Goal: Transaction & Acquisition: Purchase product/service

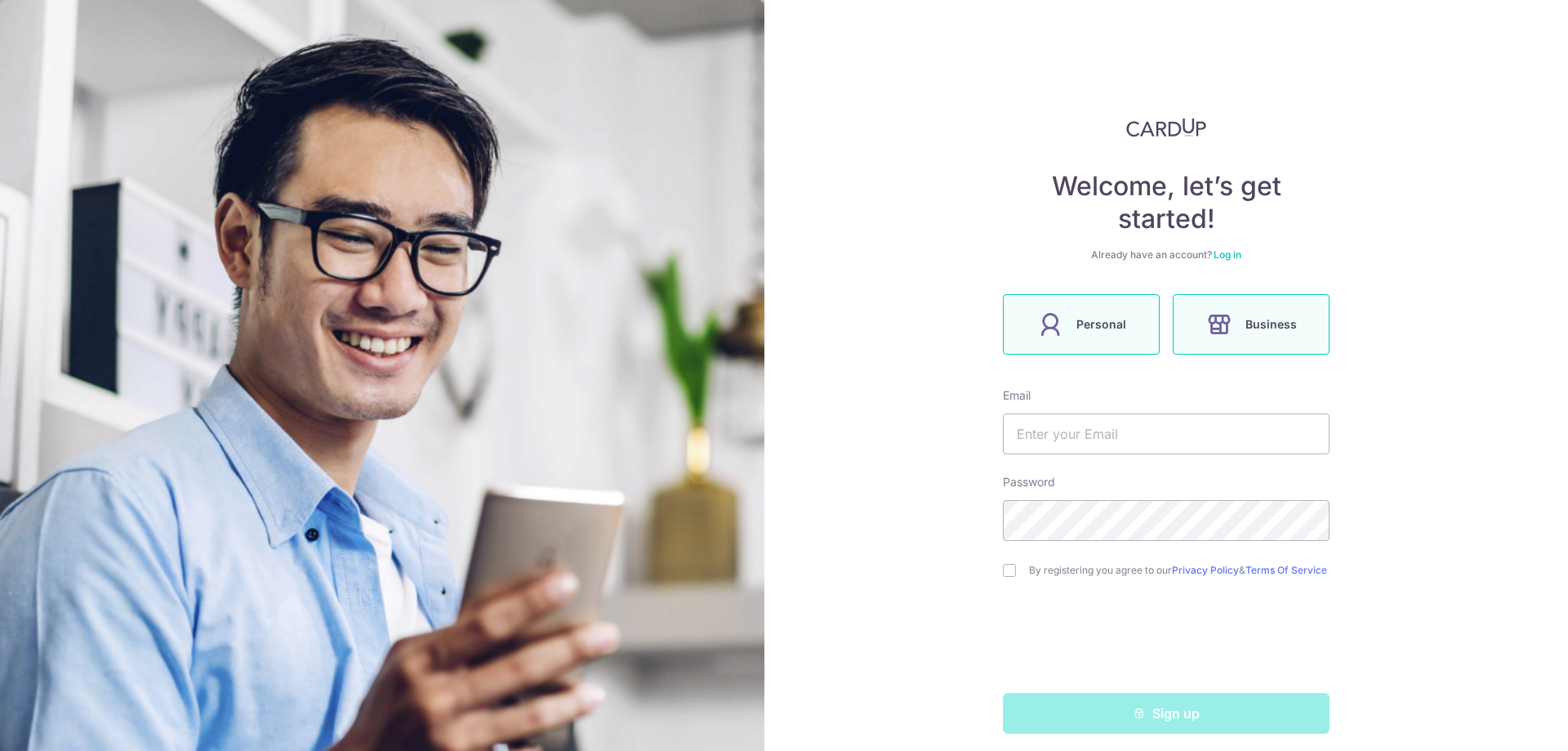
click at [1079, 314] on label "Personal" at bounding box center [1081, 324] width 157 height 61
click at [1082, 448] on input "text" at bounding box center [1166, 434] width 327 height 41
type input "[EMAIL_ADDRESS][DOMAIN_NAME]"
click at [1003, 574] on input "checkbox" at bounding box center [1009, 569] width 13 height 13
checkbox input "true"
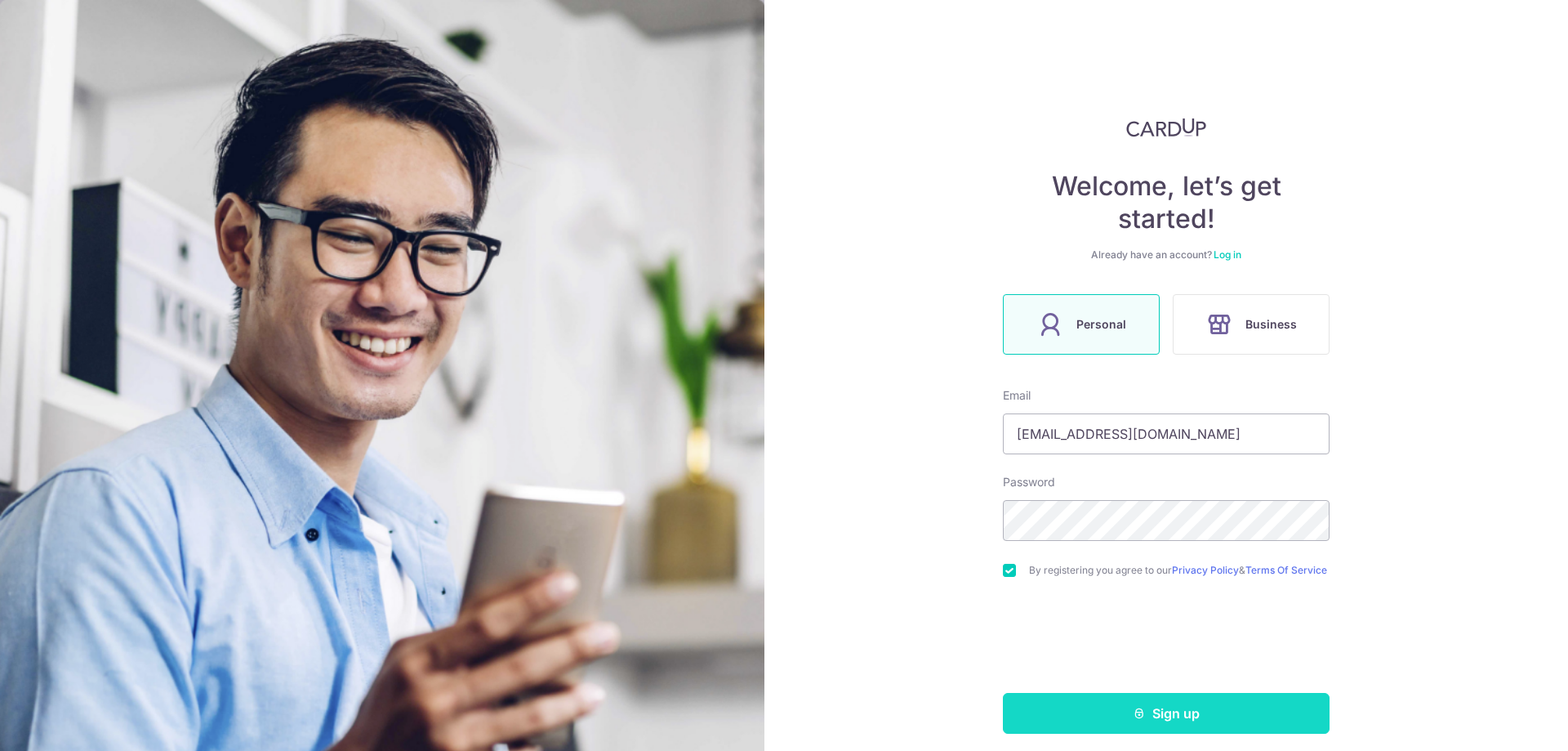
click at [1228, 719] on button "Sign up" at bounding box center [1166, 713] width 327 height 41
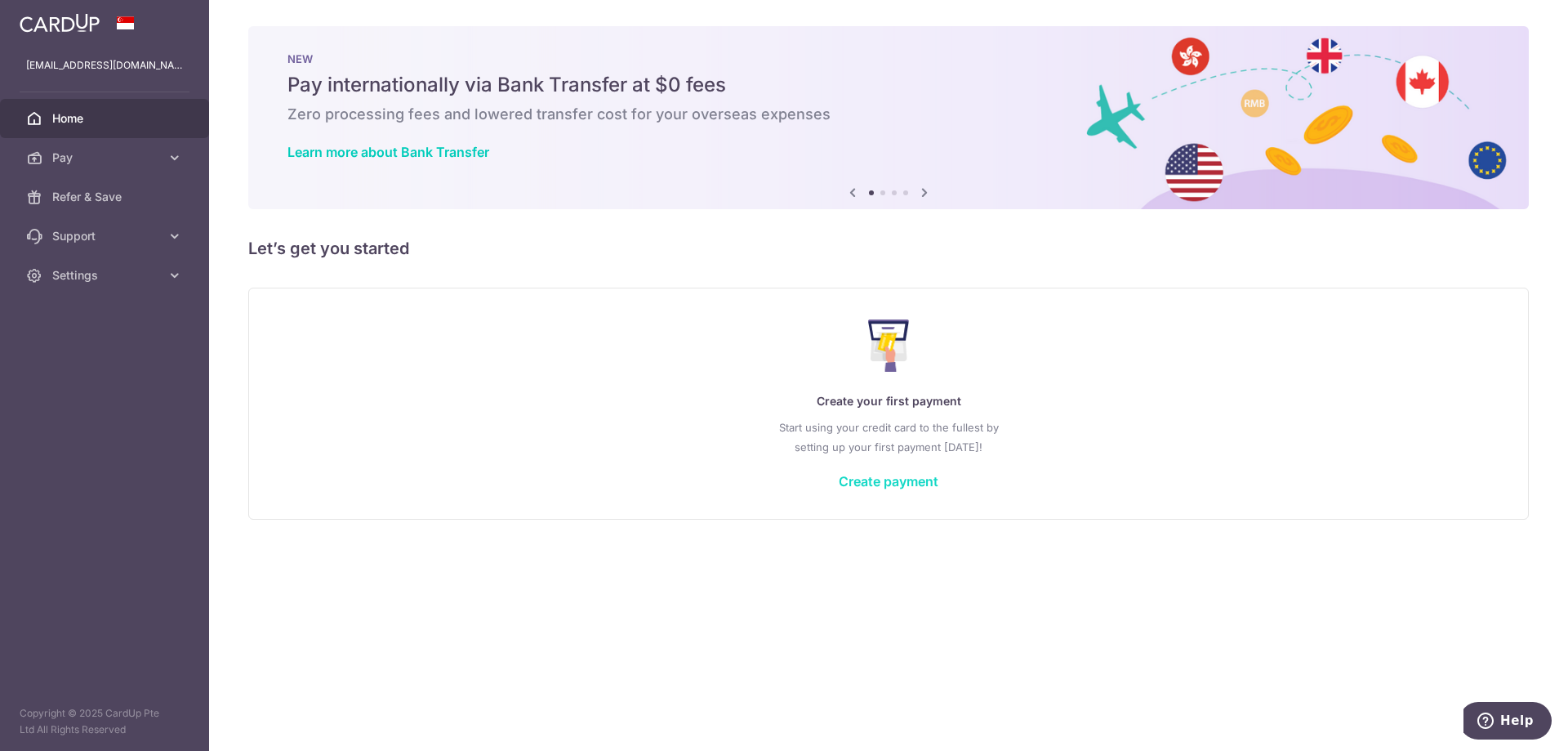
click at [901, 478] on link "Create payment" at bounding box center [889, 481] width 100 height 16
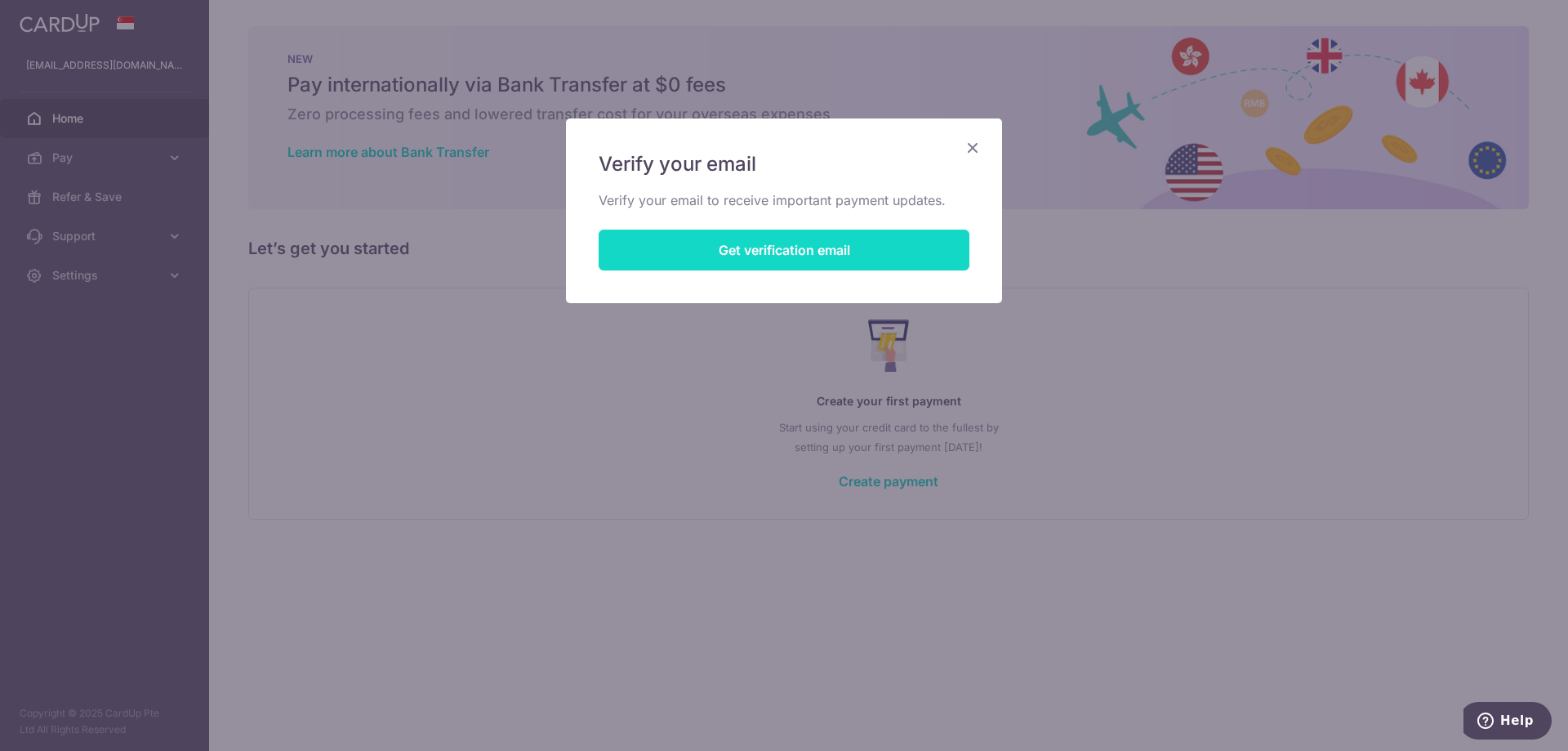
click at [740, 239] on button "Get verification email" at bounding box center [784, 249] width 371 height 41
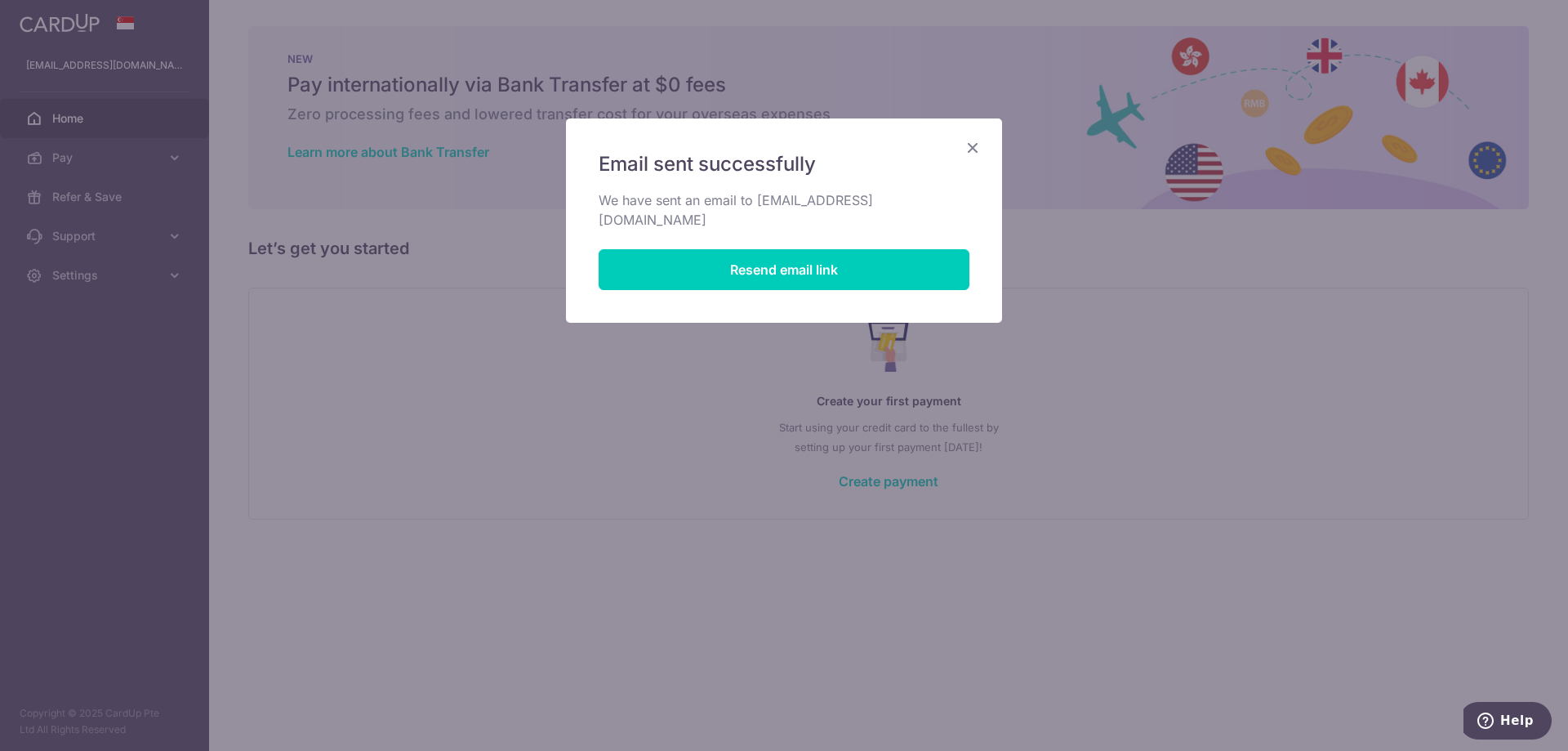
click at [975, 153] on icon "Close" at bounding box center [973, 148] width 20 height 20
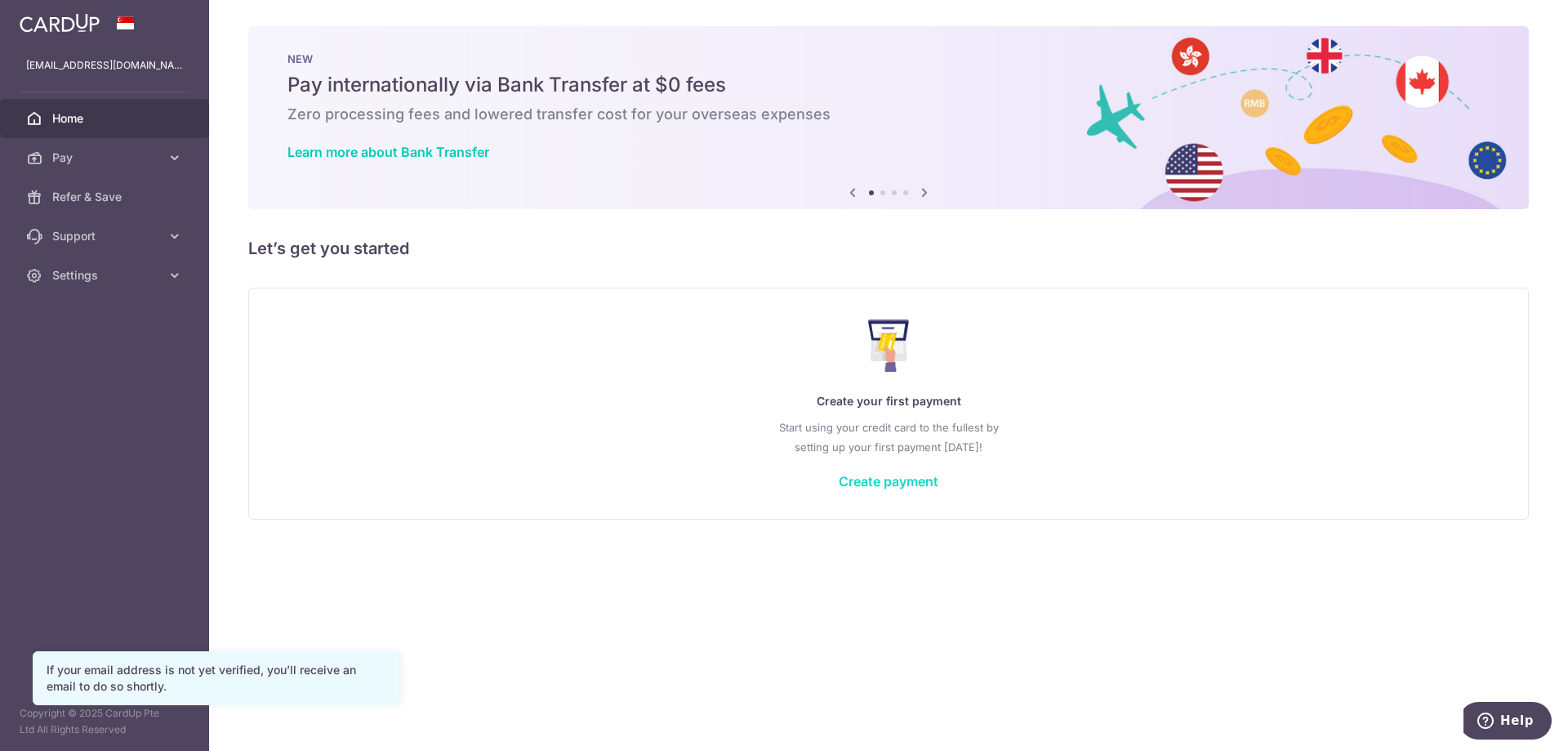
click at [908, 483] on link "Create payment" at bounding box center [889, 481] width 100 height 16
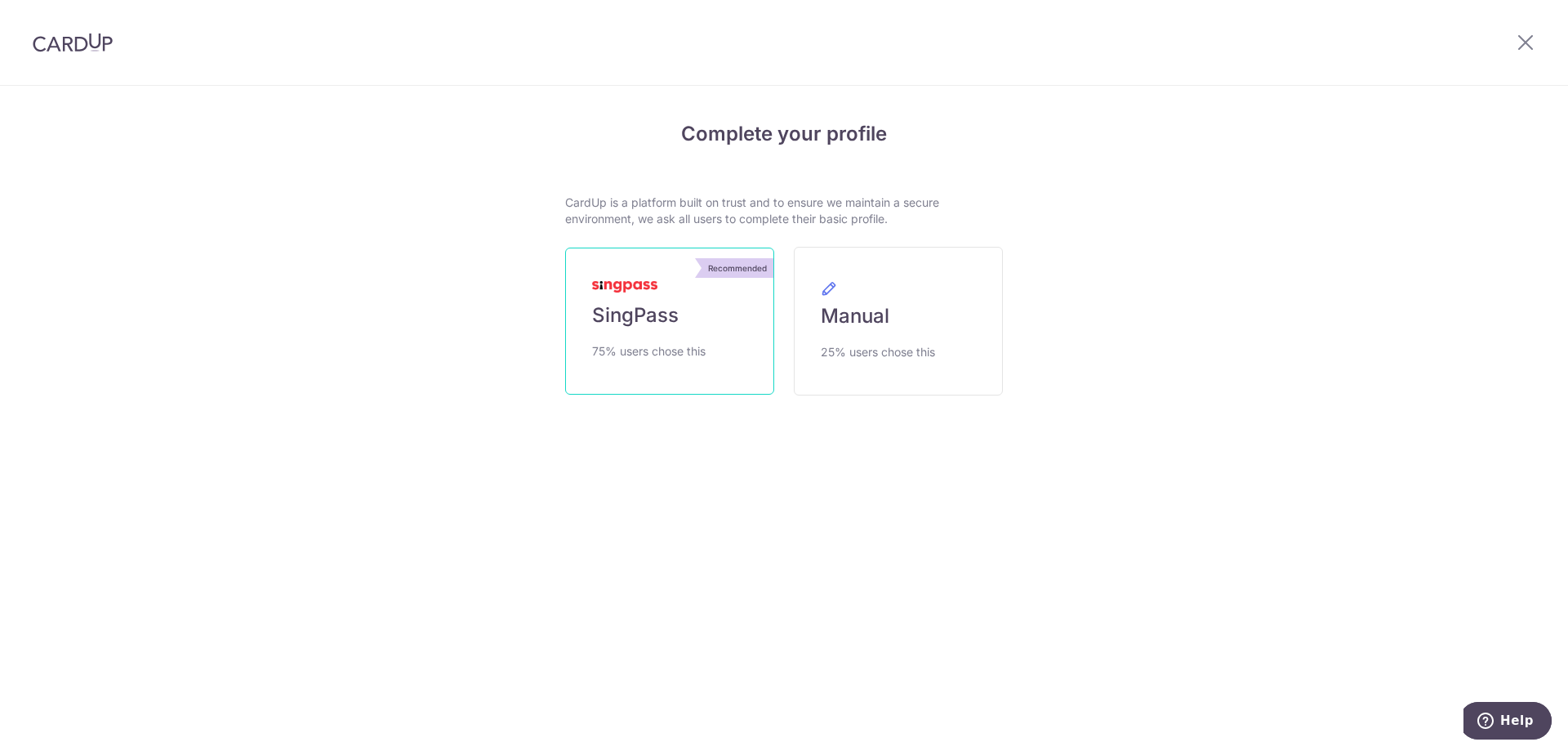
click at [681, 353] on span "75% users chose this" at bounding box center [649, 352] width 114 height 20
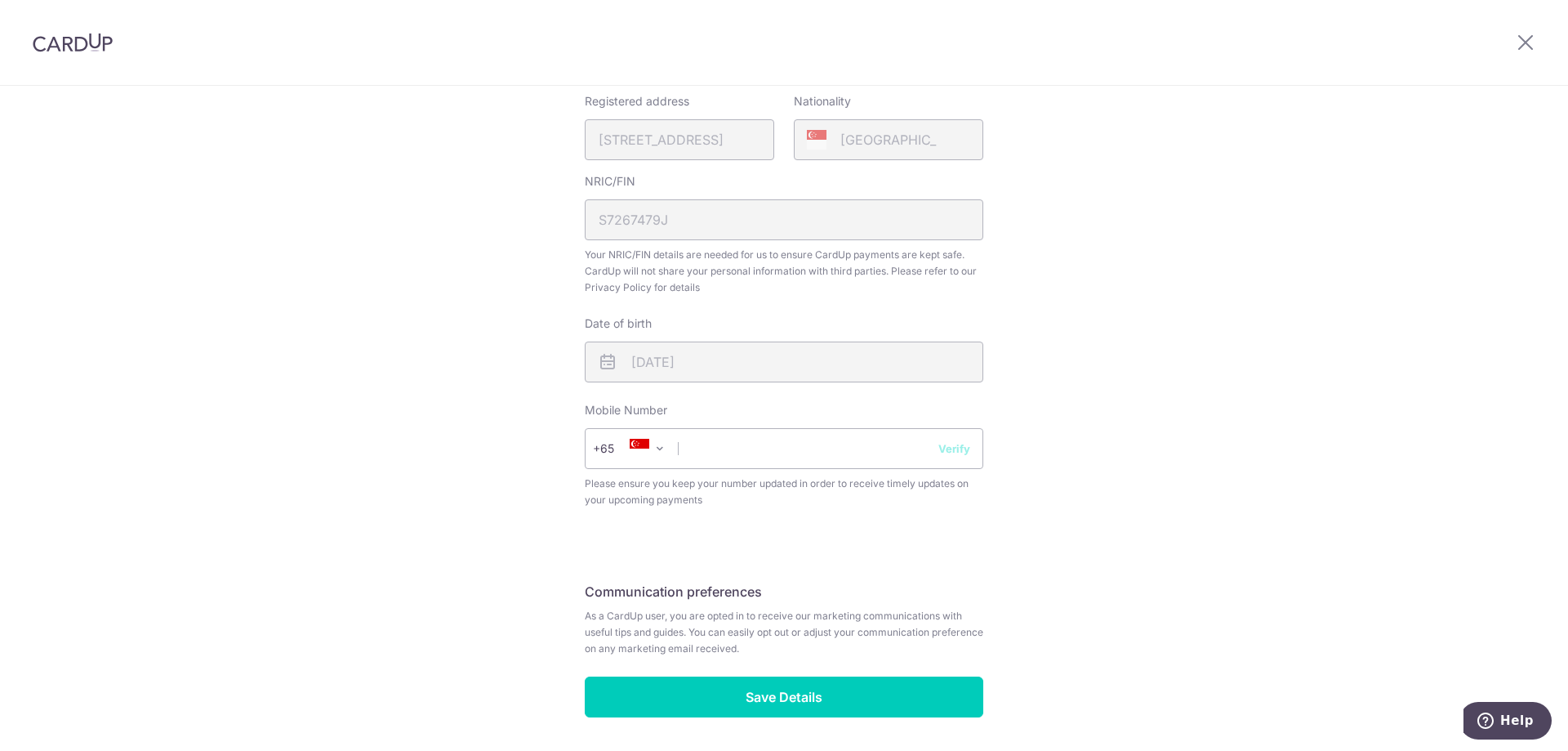
scroll to position [409, 0]
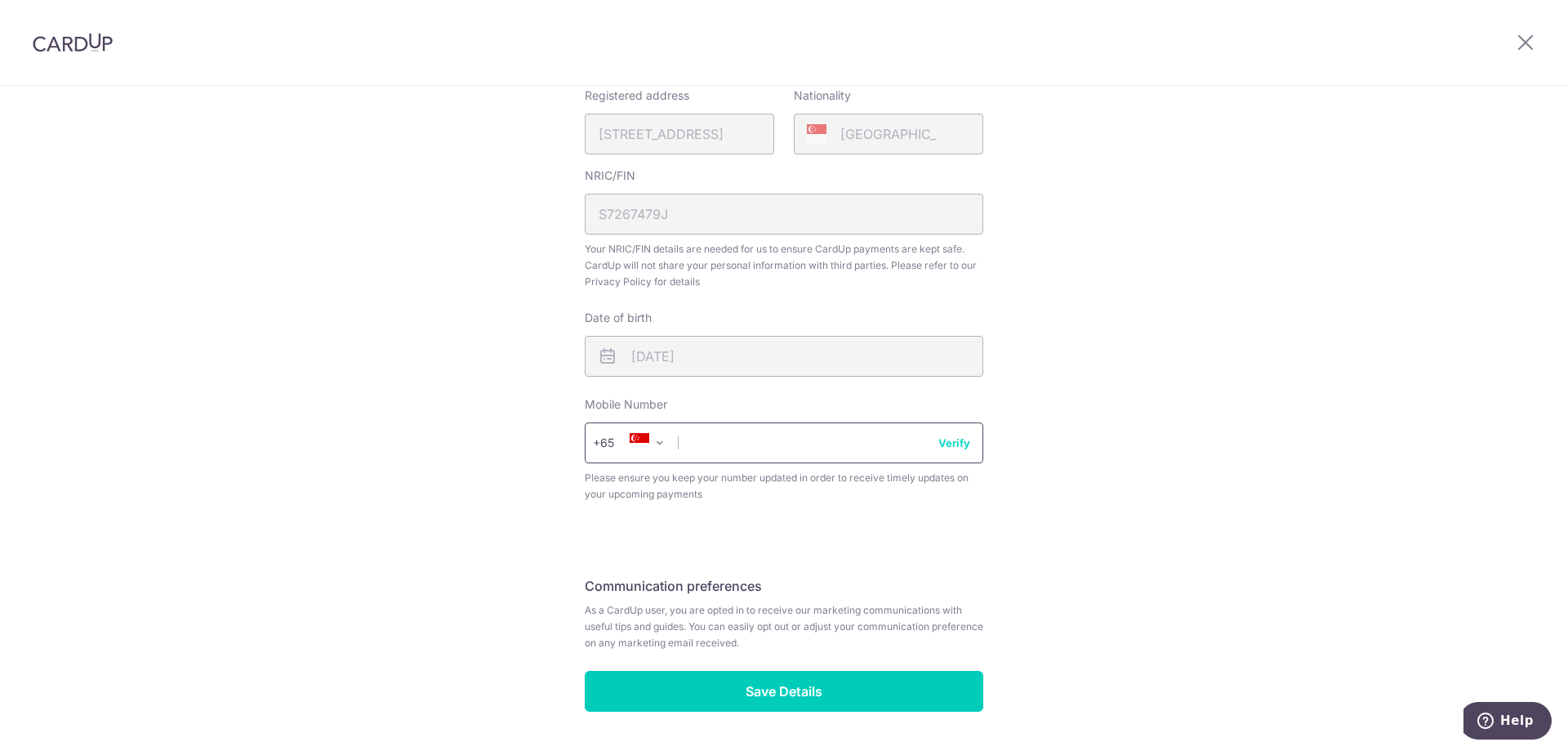
click at [796, 443] on input "text" at bounding box center [784, 443] width 399 height 41
type input "97878328"
click at [952, 441] on button "Verify" at bounding box center [955, 443] width 32 height 16
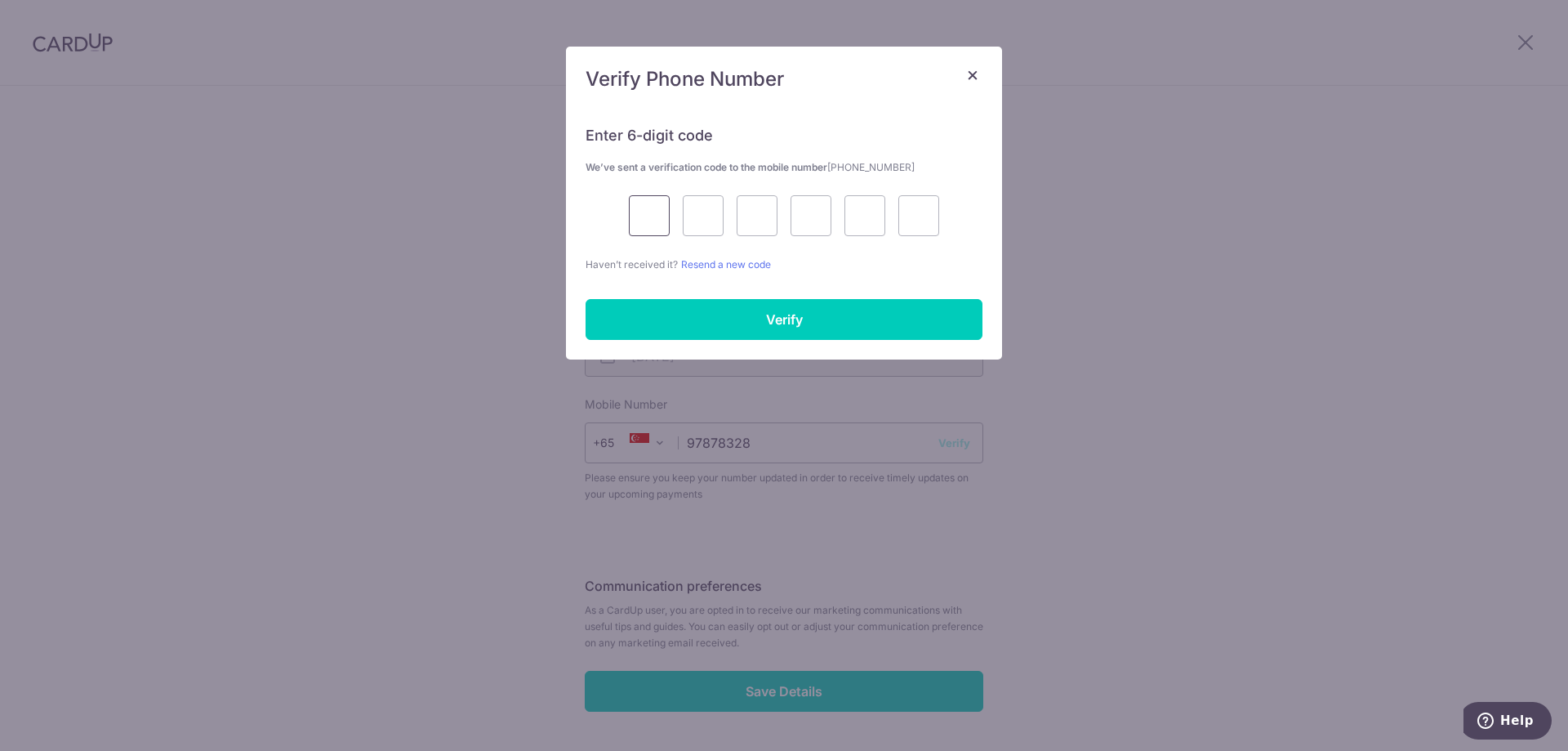
click at [654, 228] on input "text" at bounding box center [649, 215] width 41 height 41
type input "1"
type input "6"
type input "4"
type input "3"
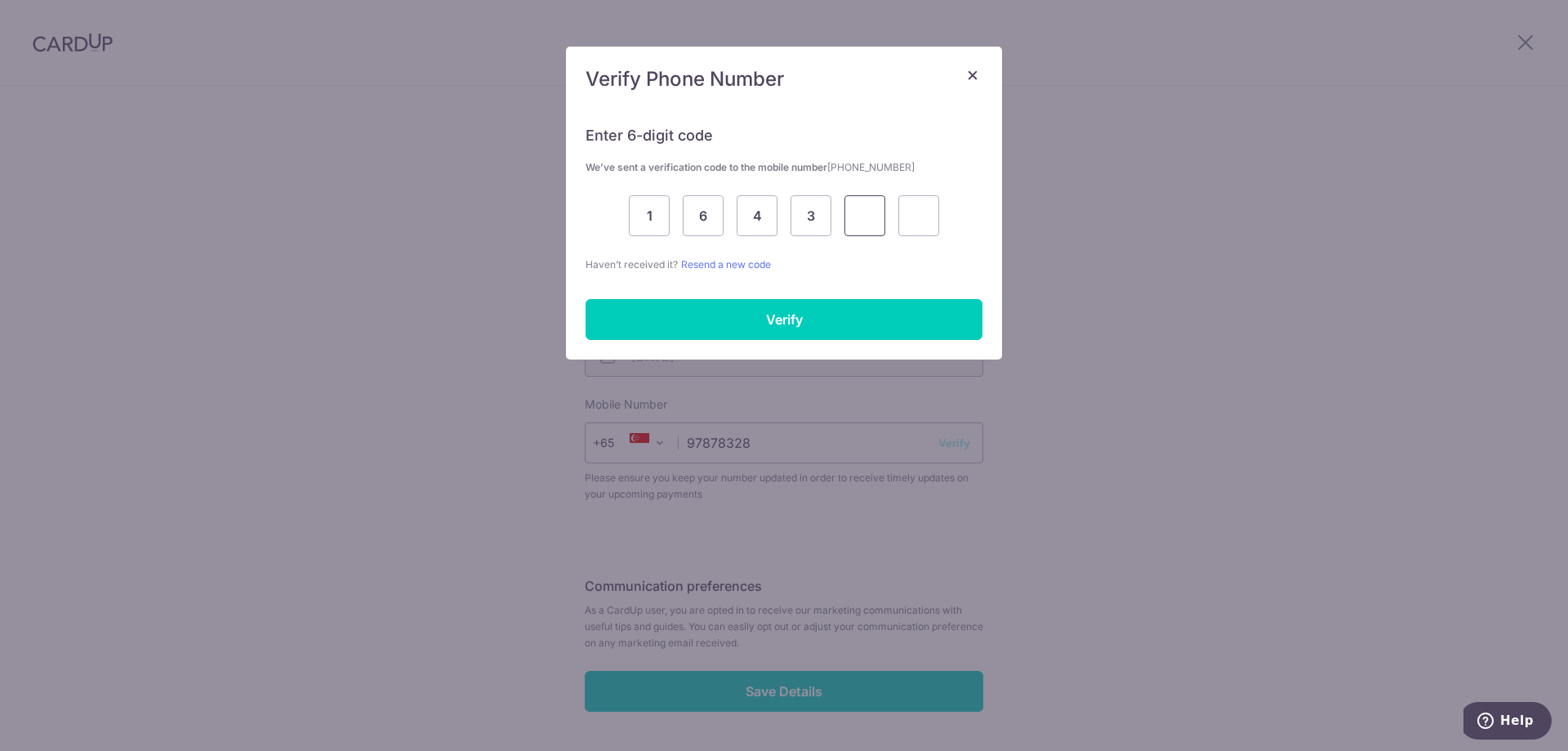
type input "2"
type input "7"
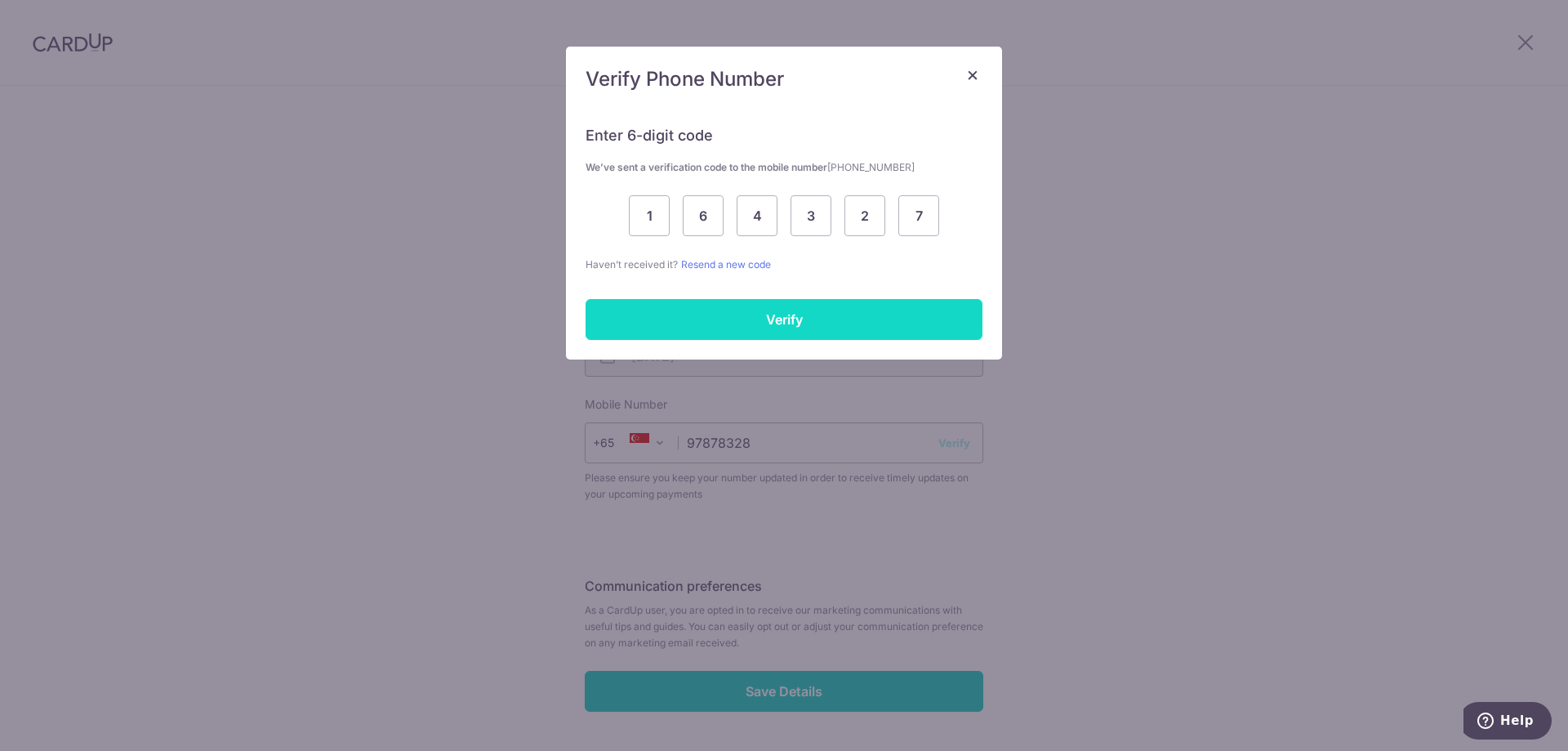
click at [807, 319] on input "Verify" at bounding box center [784, 319] width 397 height 41
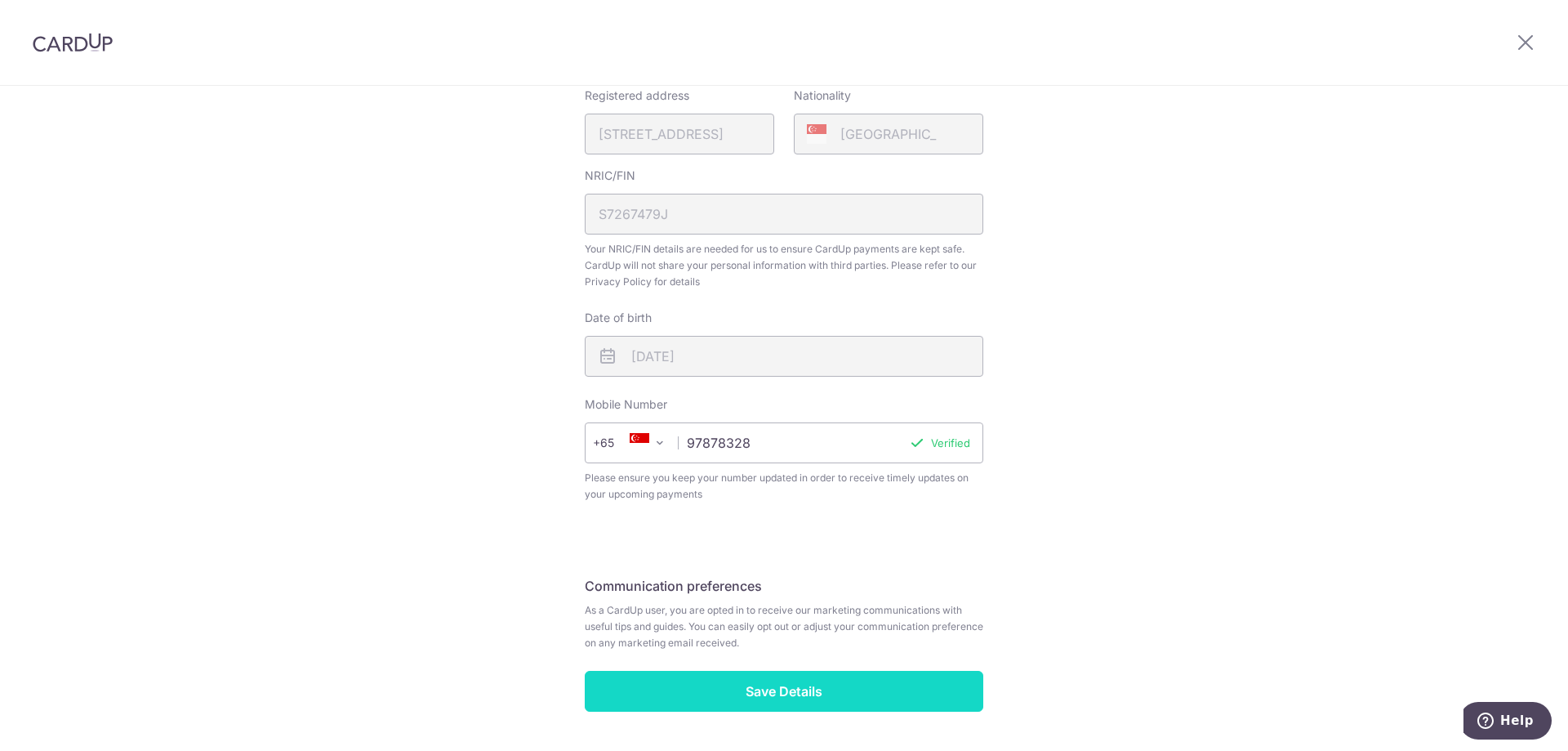
click at [657, 690] on input "Save Details" at bounding box center [784, 691] width 399 height 41
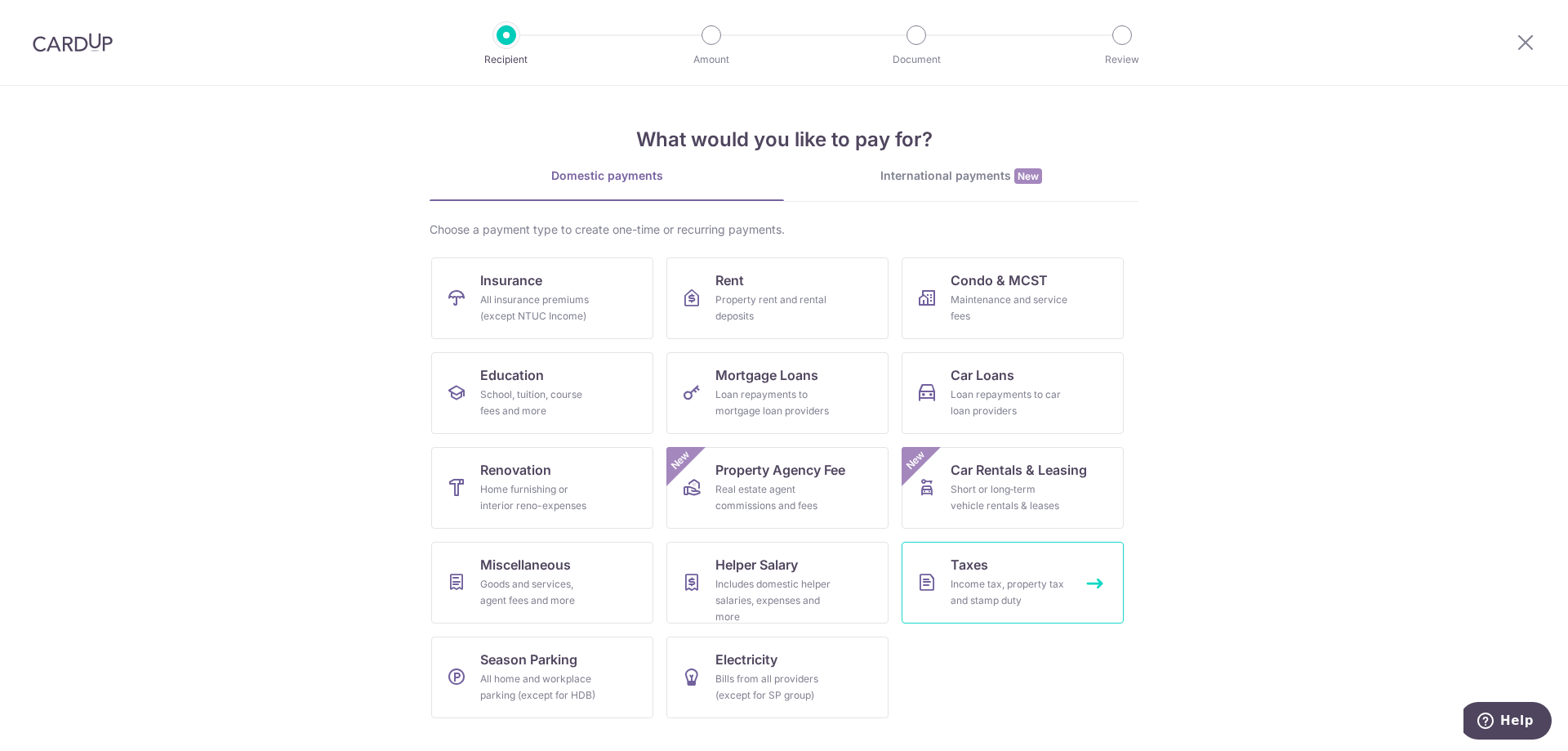
click at [941, 574] on link "Taxes Income tax, property tax and stamp duty" at bounding box center [1013, 582] width 222 height 82
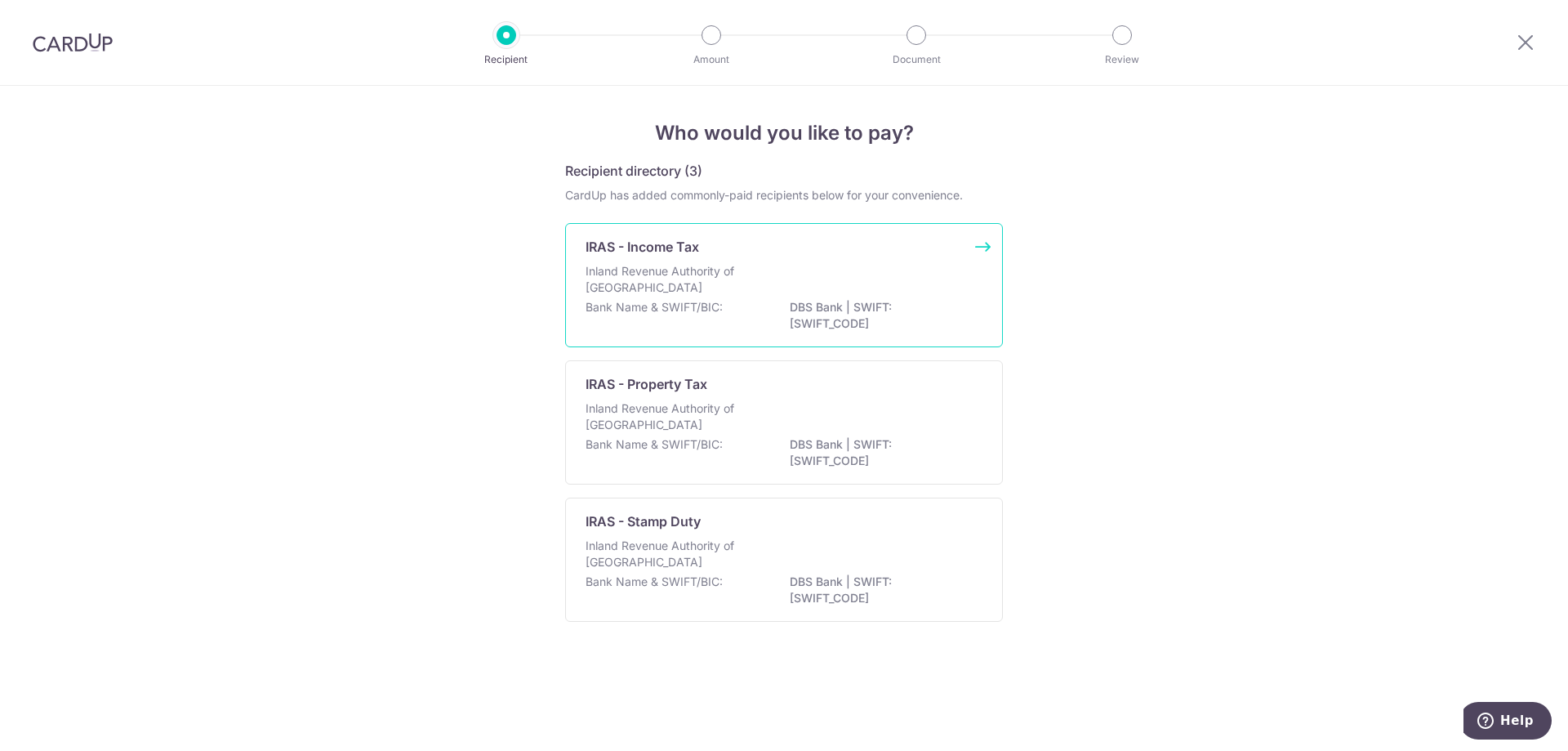
click at [773, 258] on div "IRAS - Income Tax Inland Revenue Authority of [GEOGRAPHIC_DATA] Bank Name & SWI…" at bounding box center [784, 285] width 438 height 125
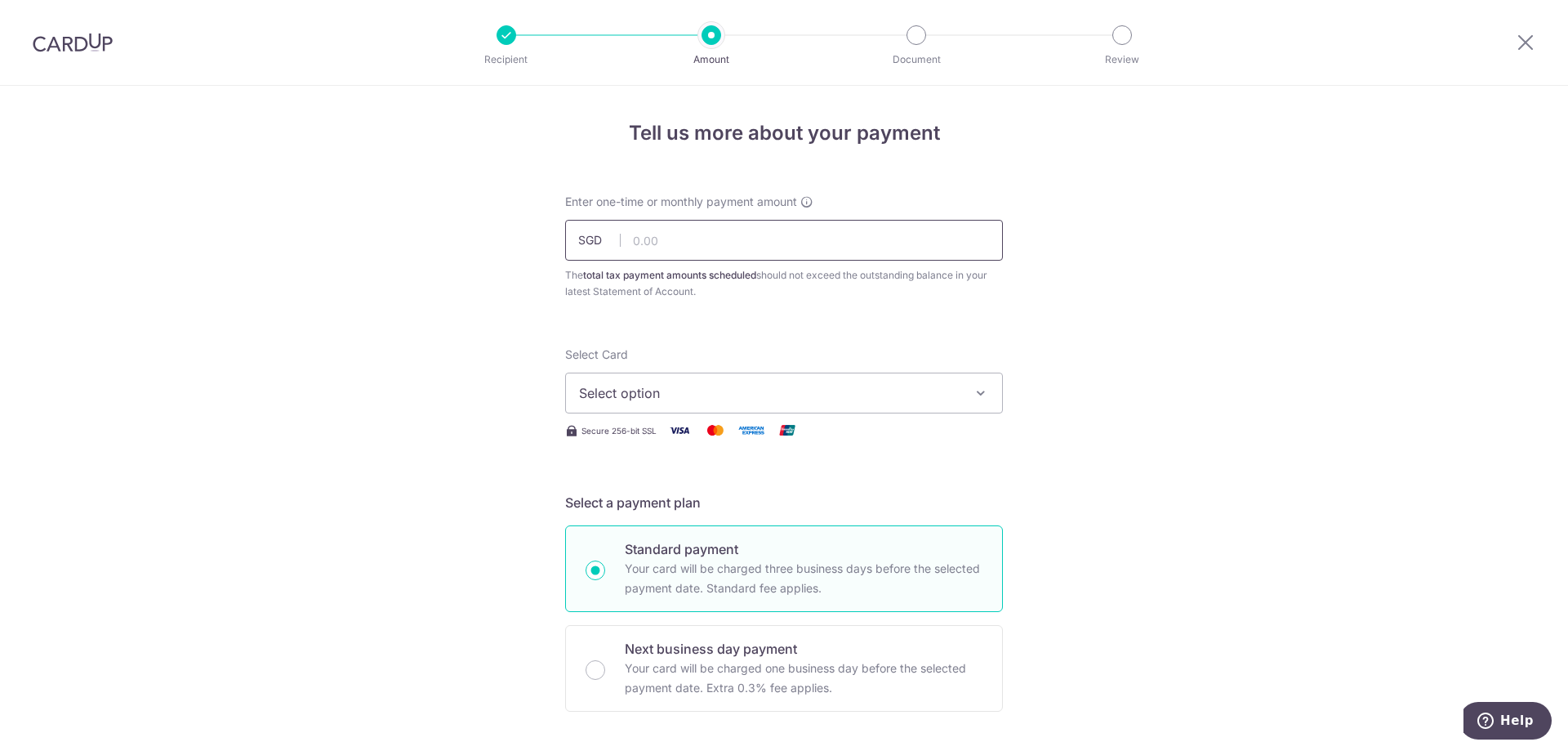
click at [779, 249] on input "text" at bounding box center [784, 239] width 438 height 41
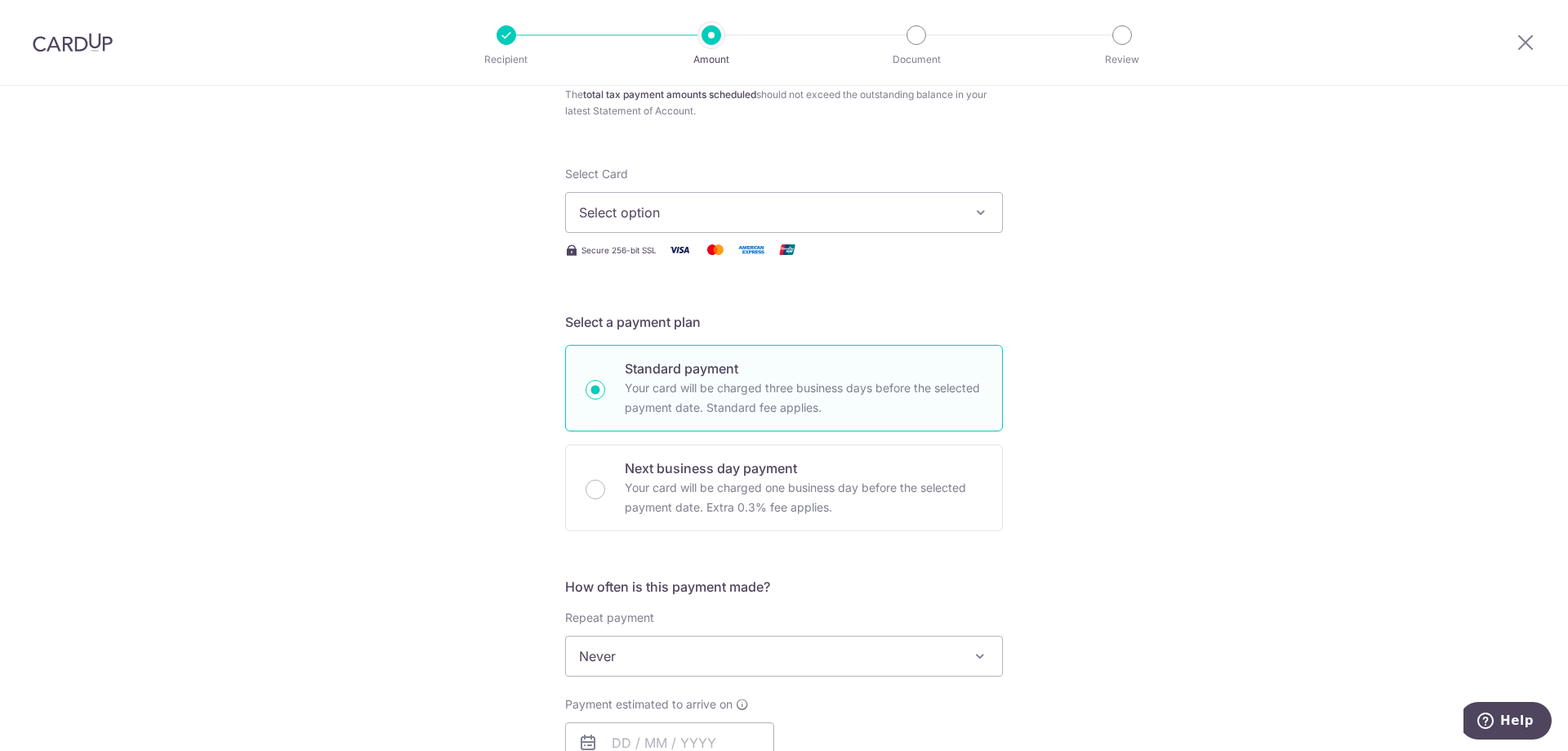
scroll to position [245, 0]
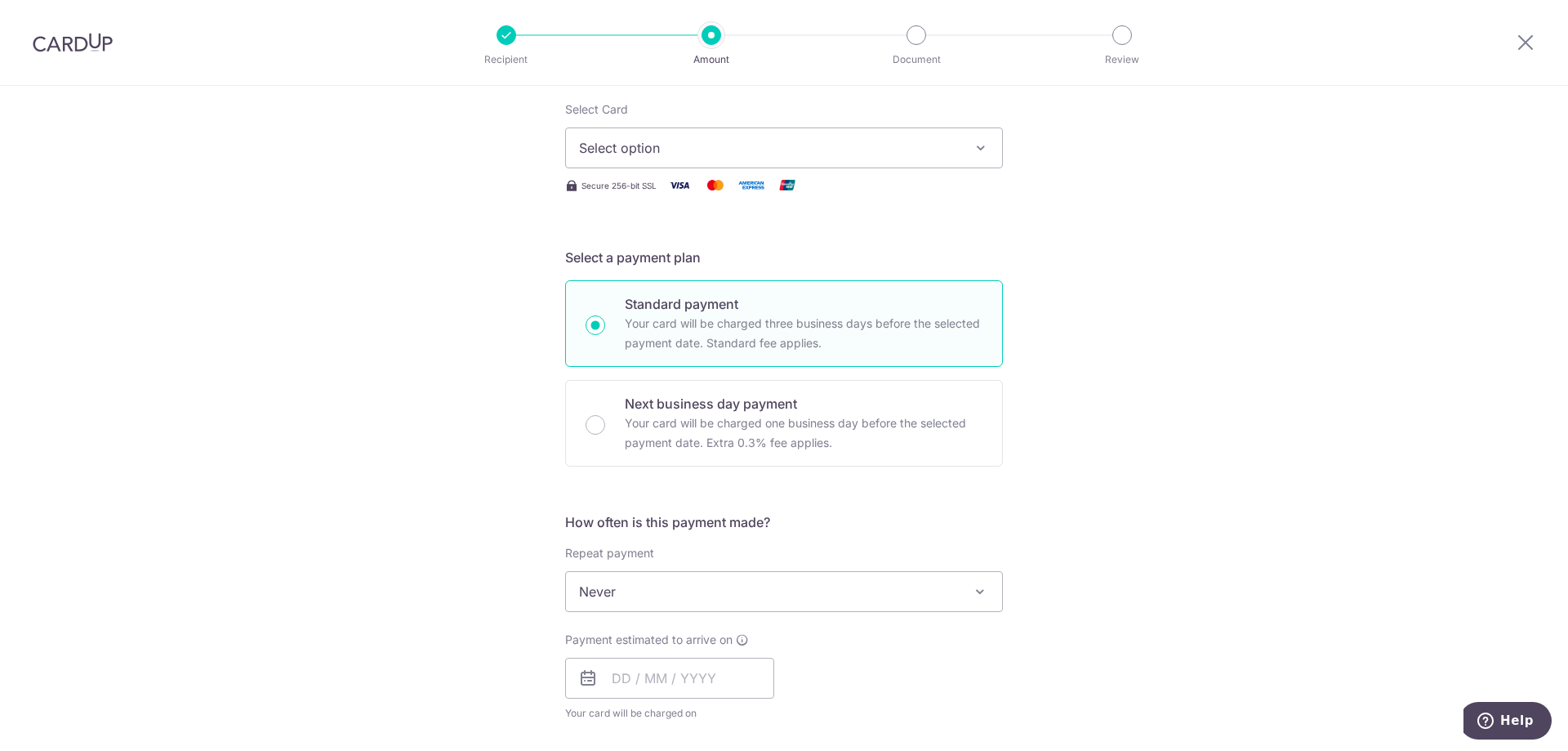
click at [950, 598] on span "Never" at bounding box center [784, 591] width 437 height 39
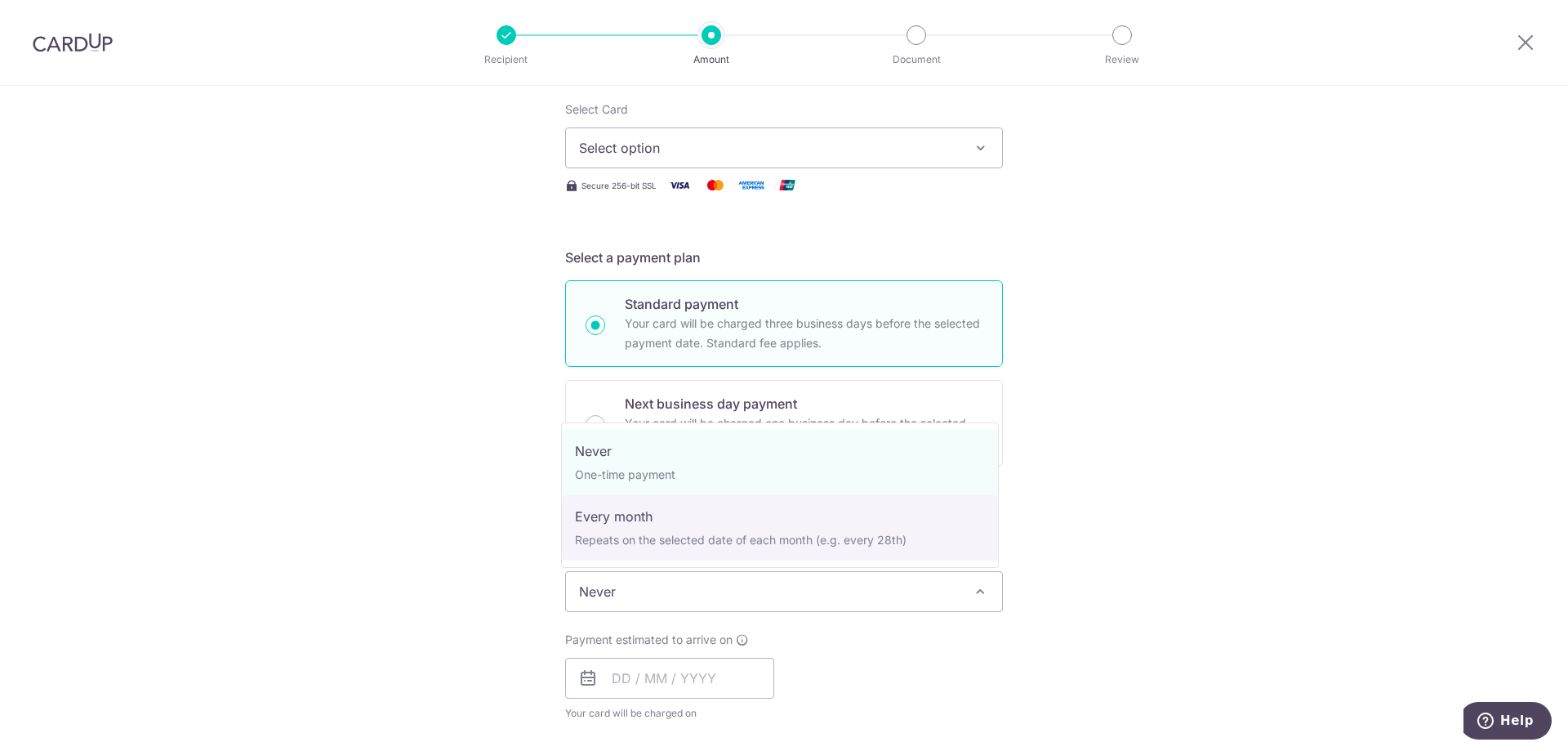
select select "3"
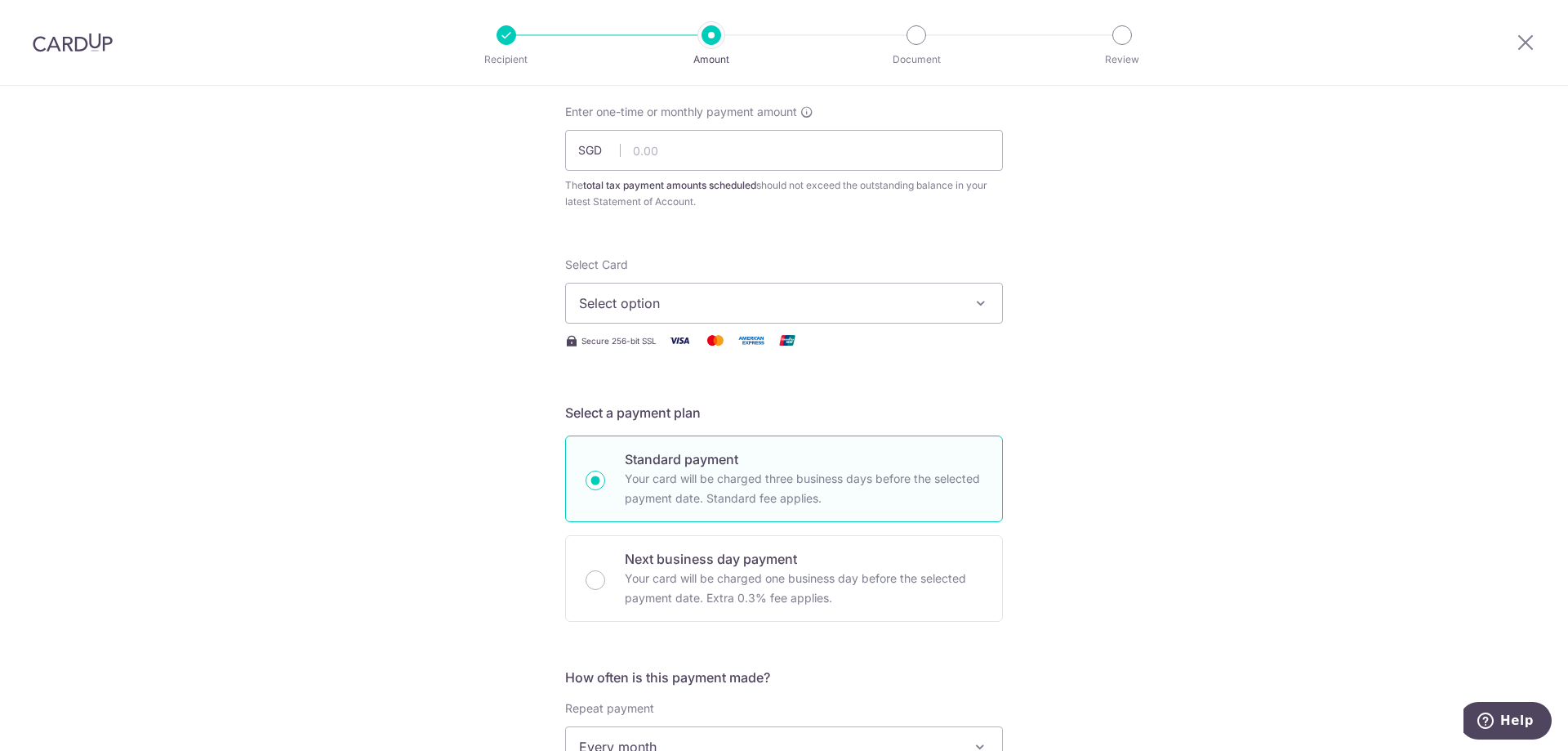
scroll to position [82, 0]
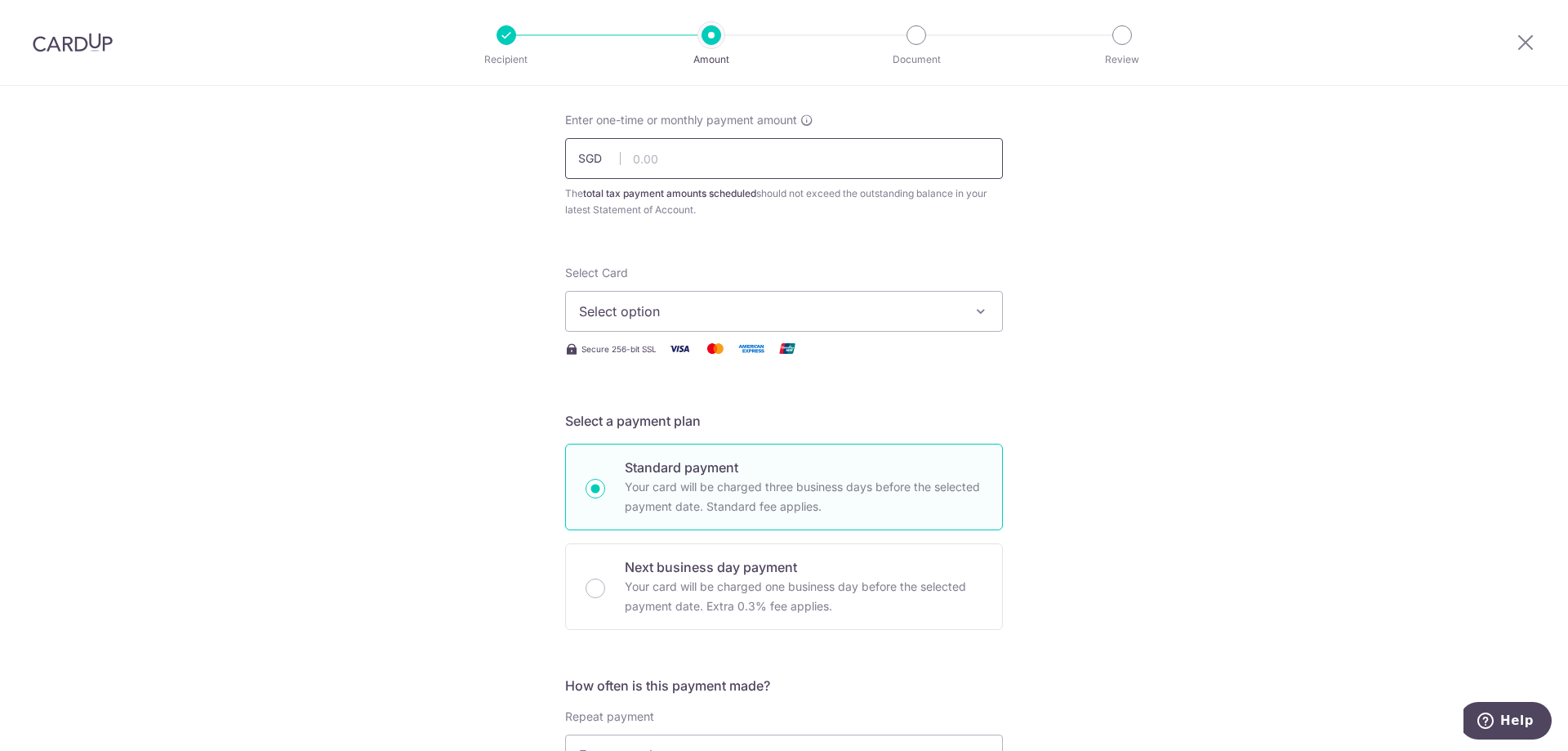
click at [699, 161] on input "text" at bounding box center [784, 158] width 438 height 41
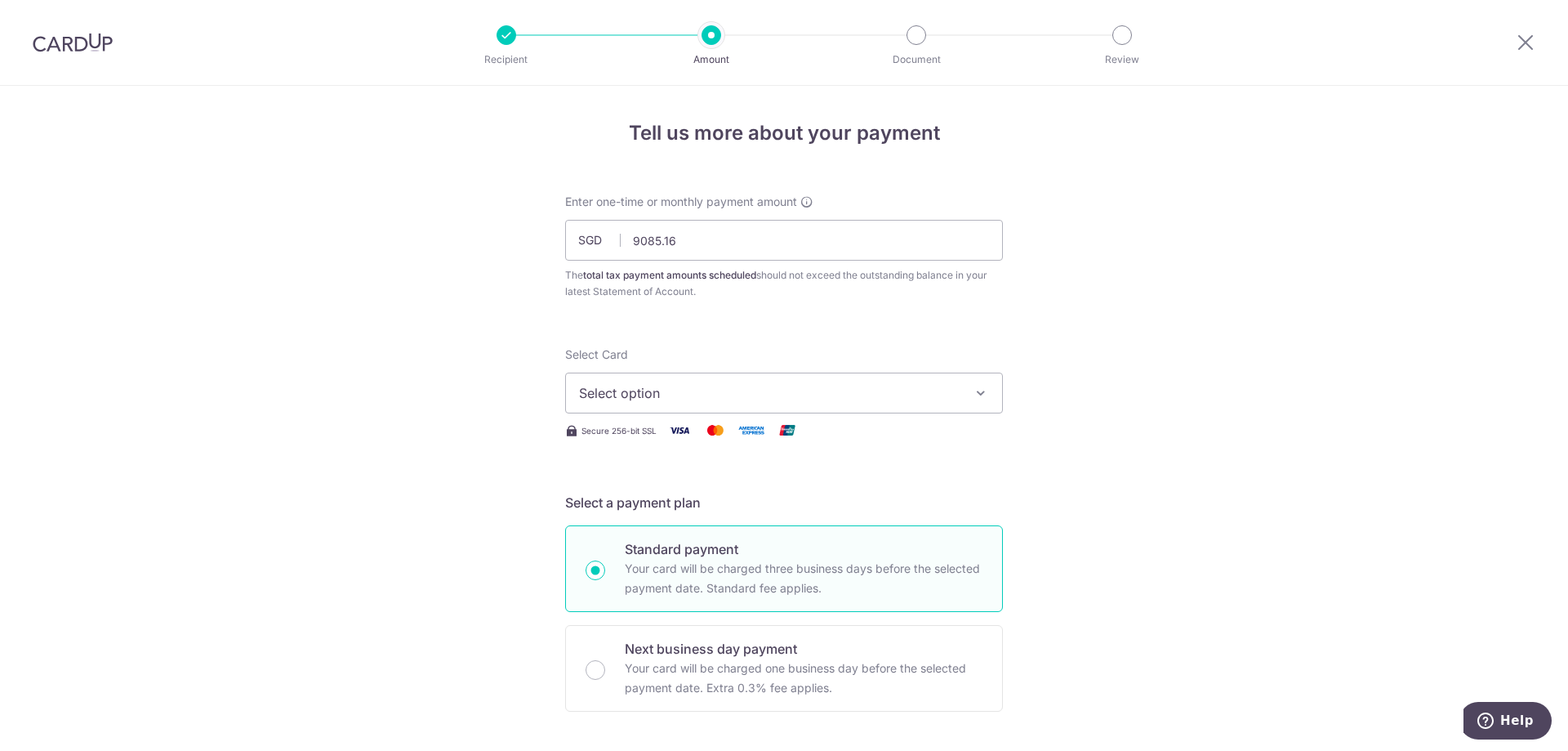
type input "9,085.16"
click at [939, 390] on span "Select option" at bounding box center [770, 393] width 381 height 20
click at [744, 437] on span "Add credit card" at bounding box center [798, 439] width 381 height 16
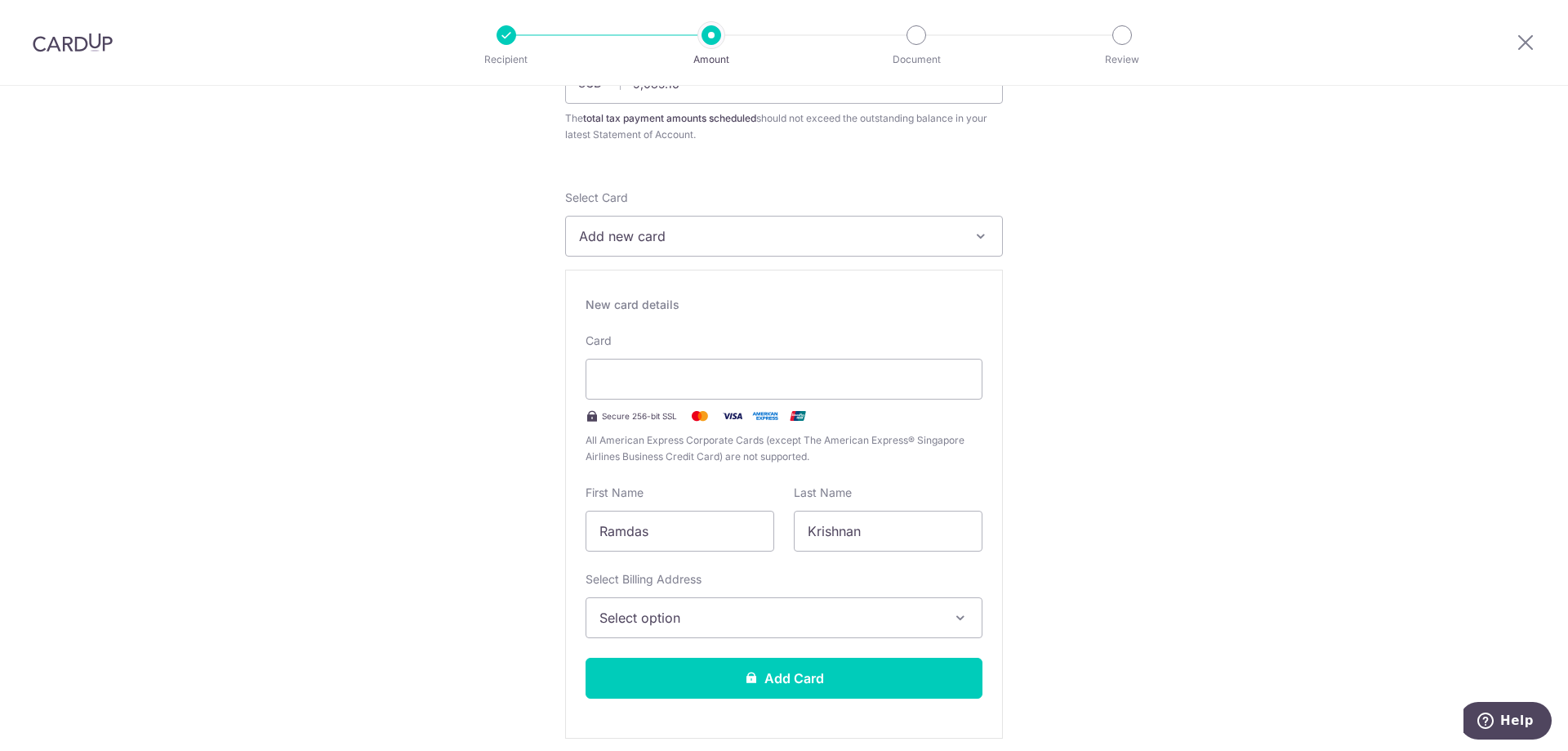
scroll to position [164, 0]
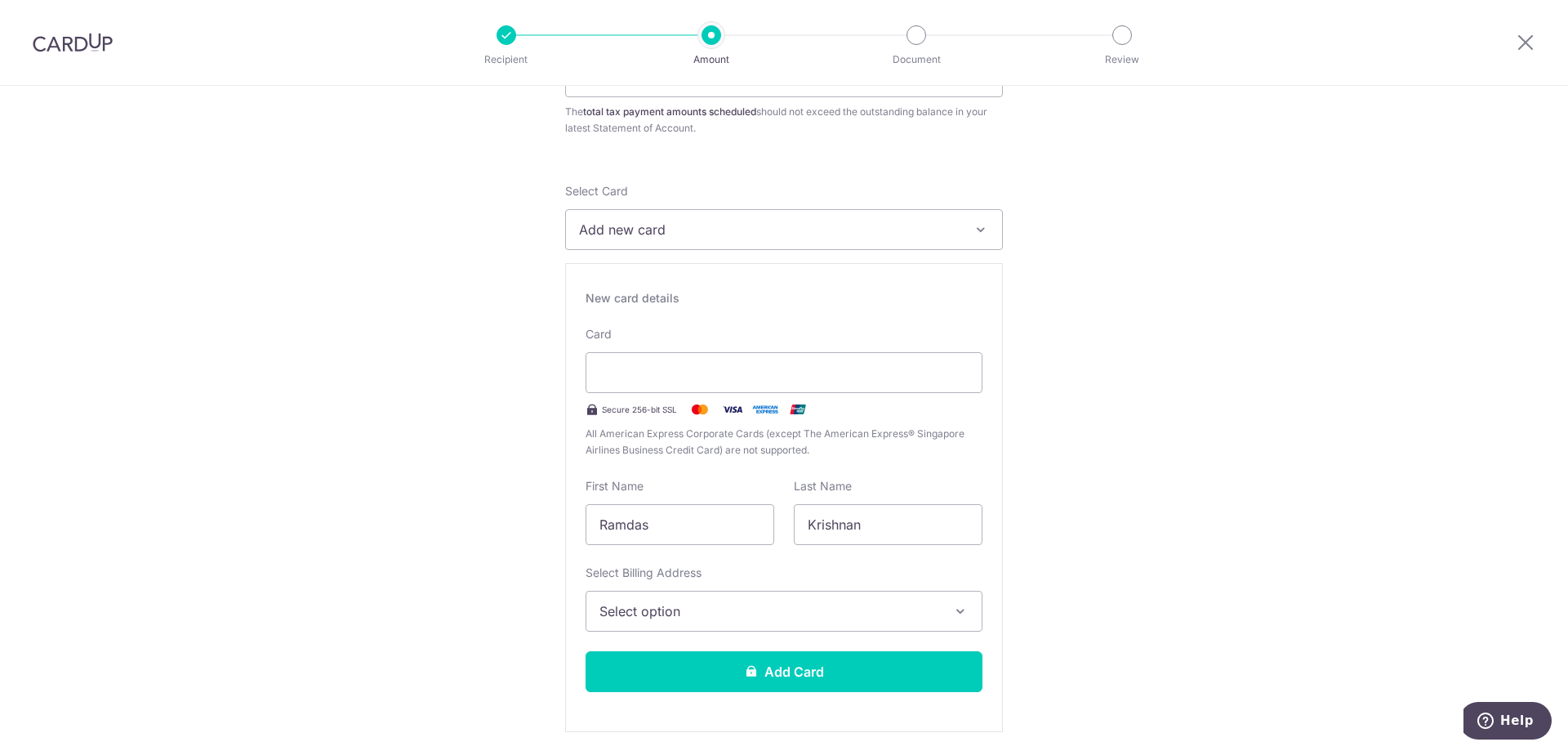
click at [663, 602] on span "Select option" at bounding box center [769, 611] width 340 height 20
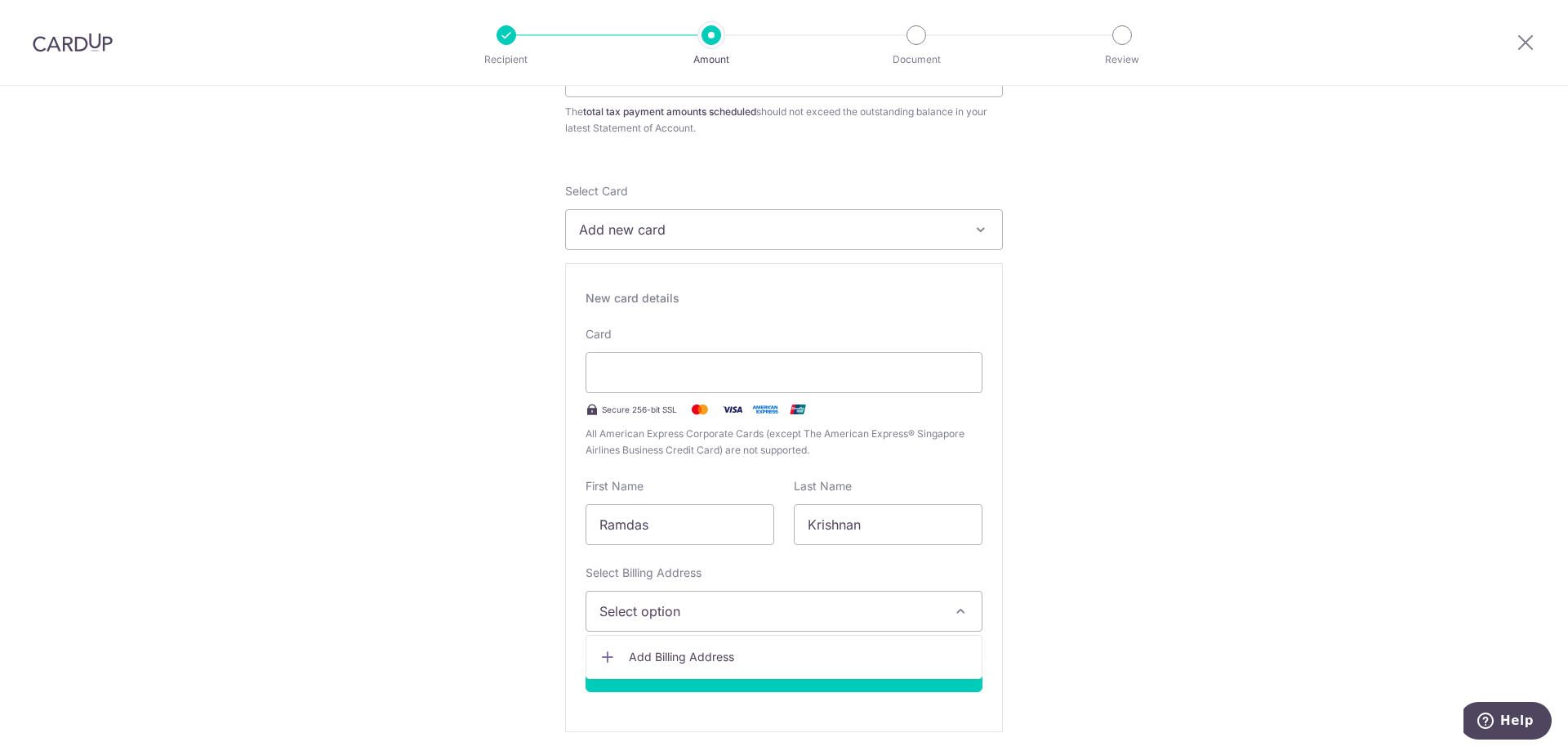
click at [672, 657] on span "Add Billing Address" at bounding box center [798, 657] width 340 height 16
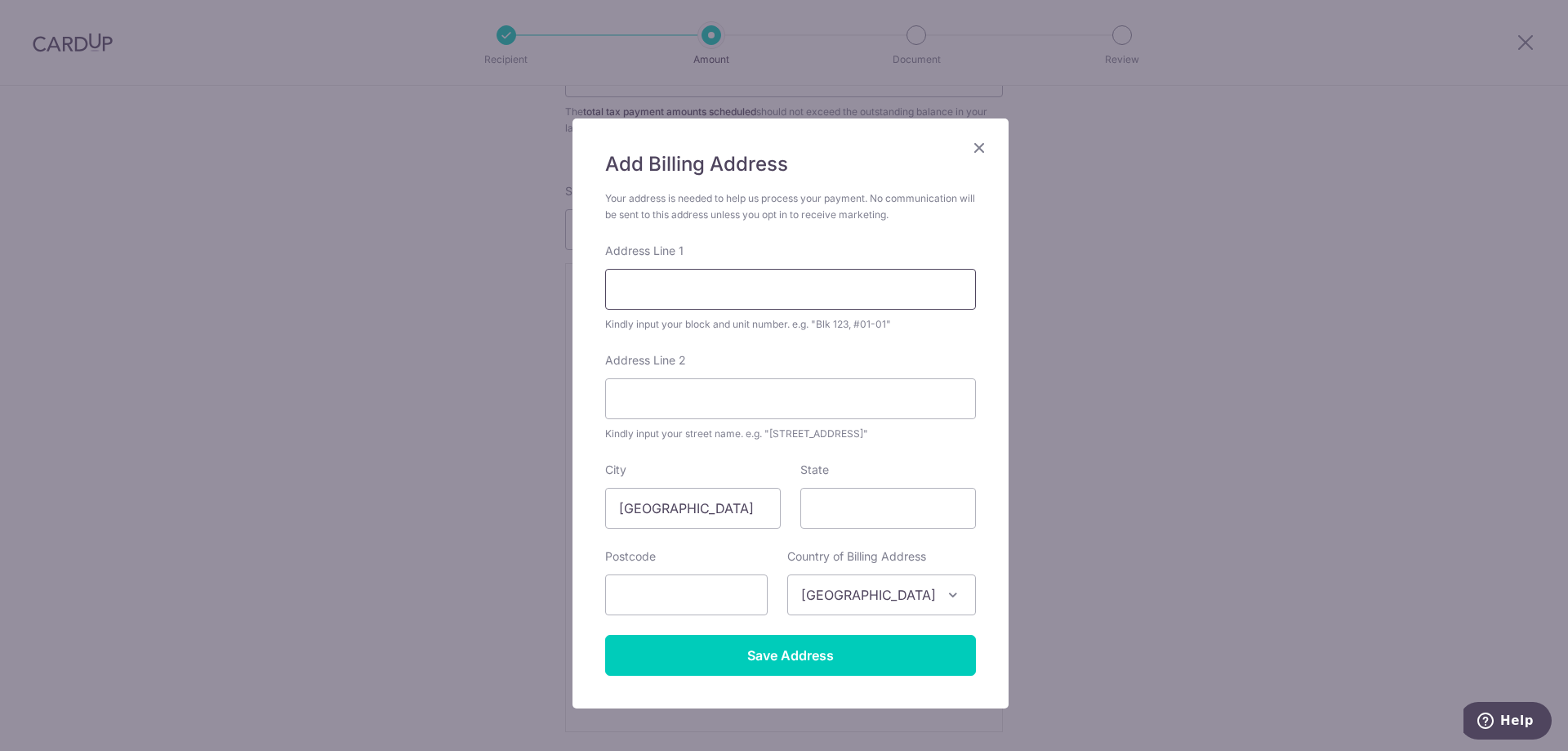
click at [714, 292] on input "Address Line 1" at bounding box center [790, 289] width 371 height 41
type input "30 STURDEE ROAD KERRISDALE SINGAPORE 207852"
type input "207852"
click at [662, 398] on input "Address Line 2" at bounding box center [790, 398] width 371 height 41
type input "#23-05, KERRISDALE CONDOMINIUM"
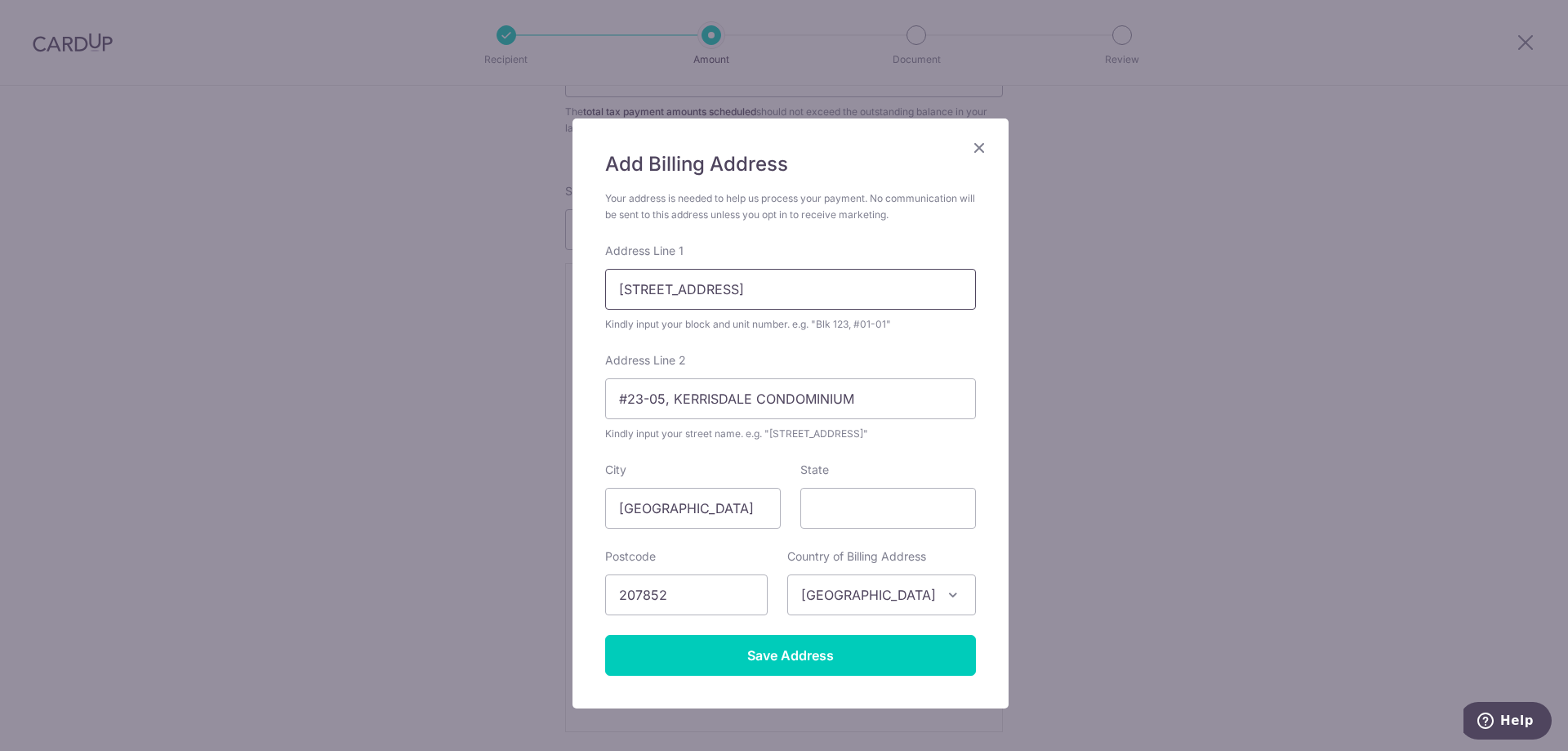
click at [735, 288] on input "30 STURDEE ROAD KERRISDALE SINGAPORE 207852" at bounding box center [790, 289] width 371 height 41
type input "30 STURDEE ROAD"
click at [975, 351] on div "Add Billing Address Your address is needed to help us process your payment. No …" at bounding box center [790, 414] width 437 height 590
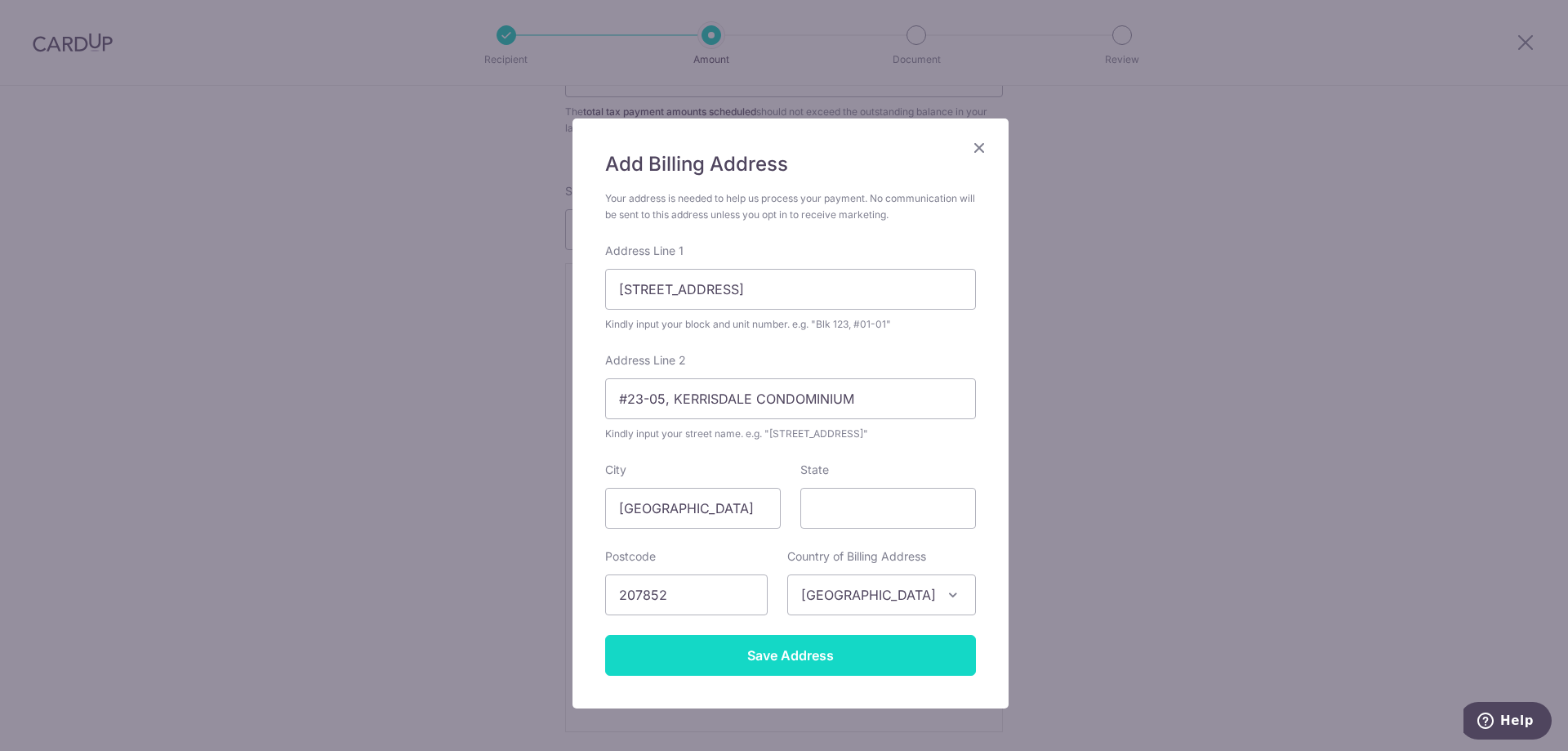
click at [832, 659] on input "Save Address" at bounding box center [790, 655] width 371 height 41
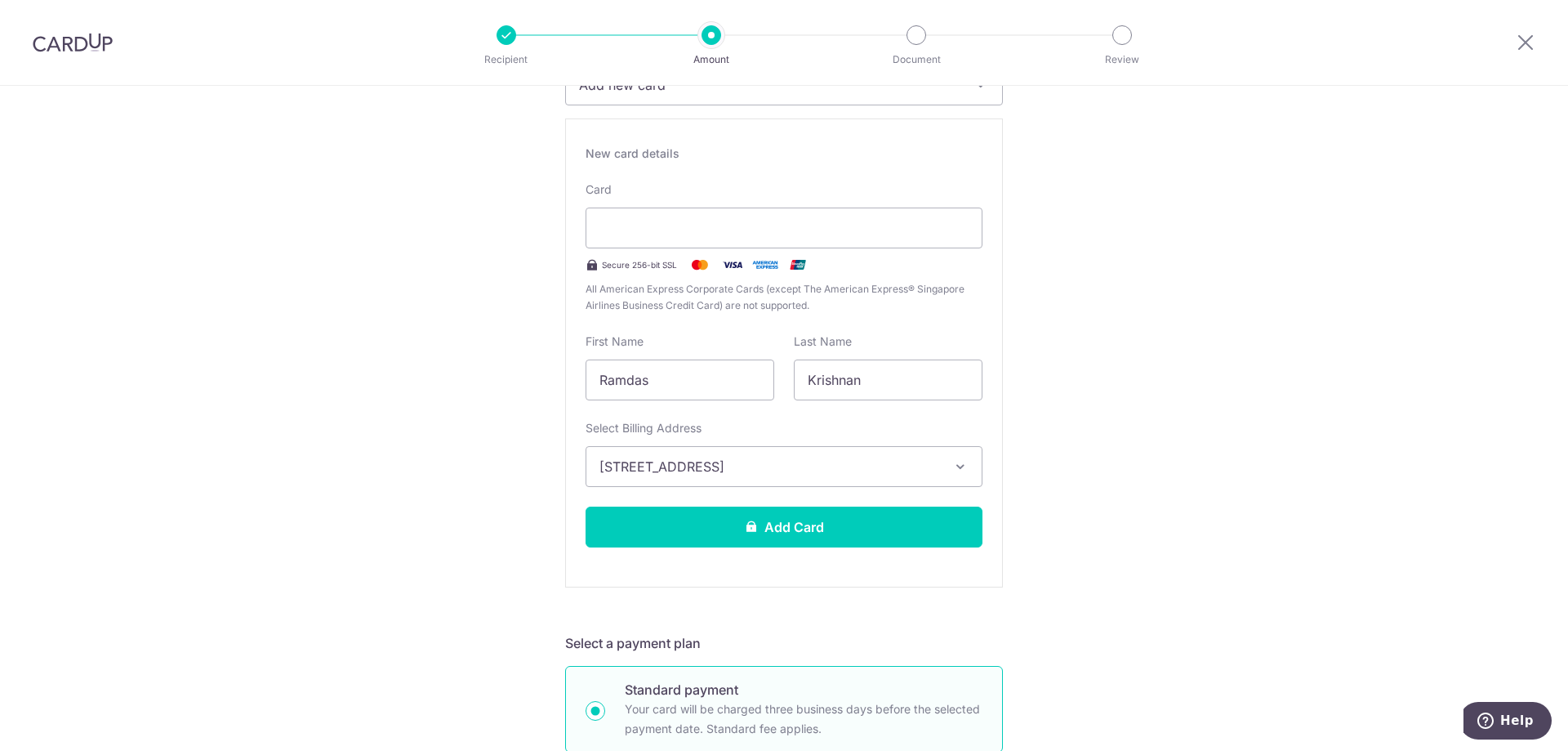
scroll to position [327, 0]
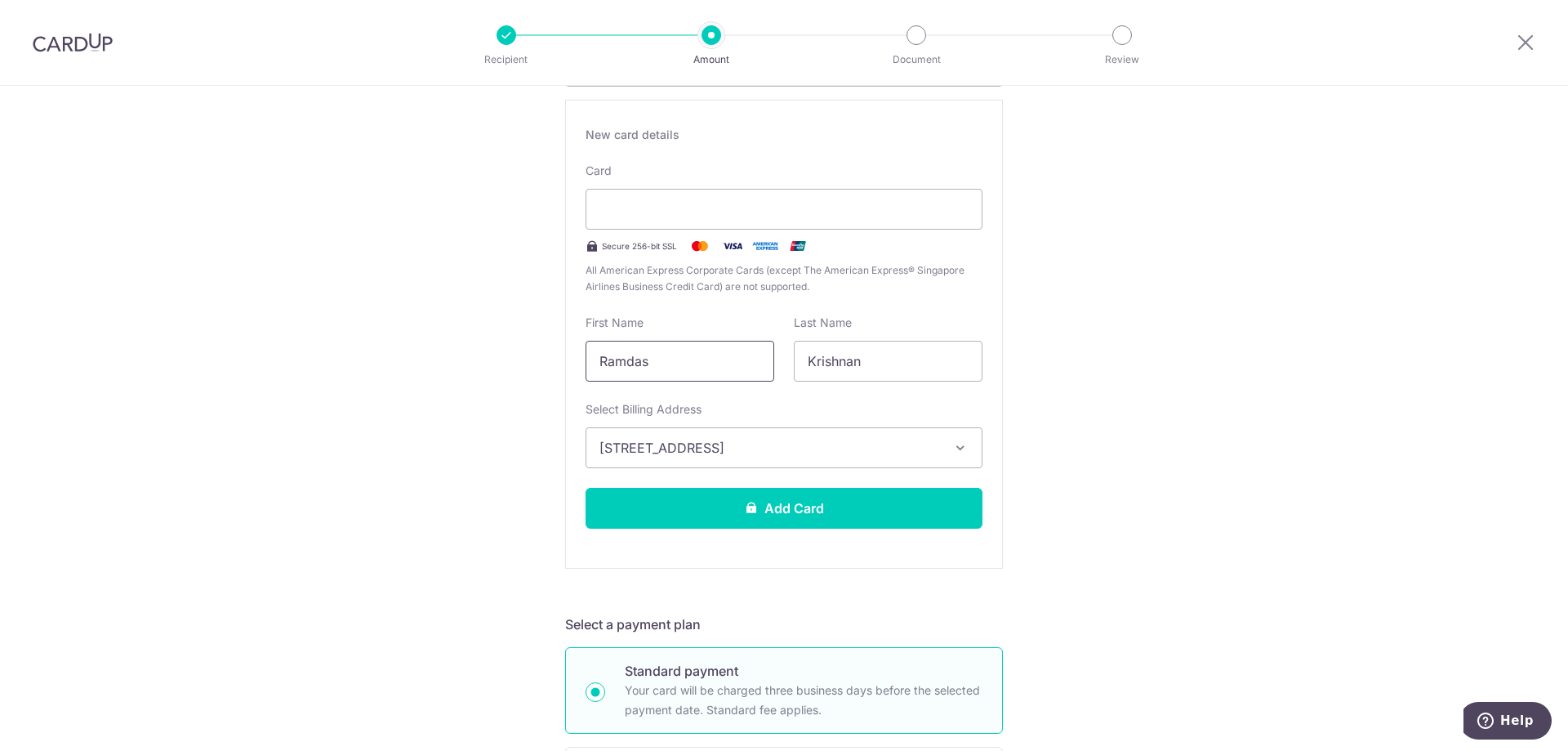
click at [659, 366] on input "Ramdas" at bounding box center [680, 361] width 188 height 41
drag, startPoint x: 659, startPoint y: 366, endPoint x: 479, endPoint y: 350, distance: 180.7
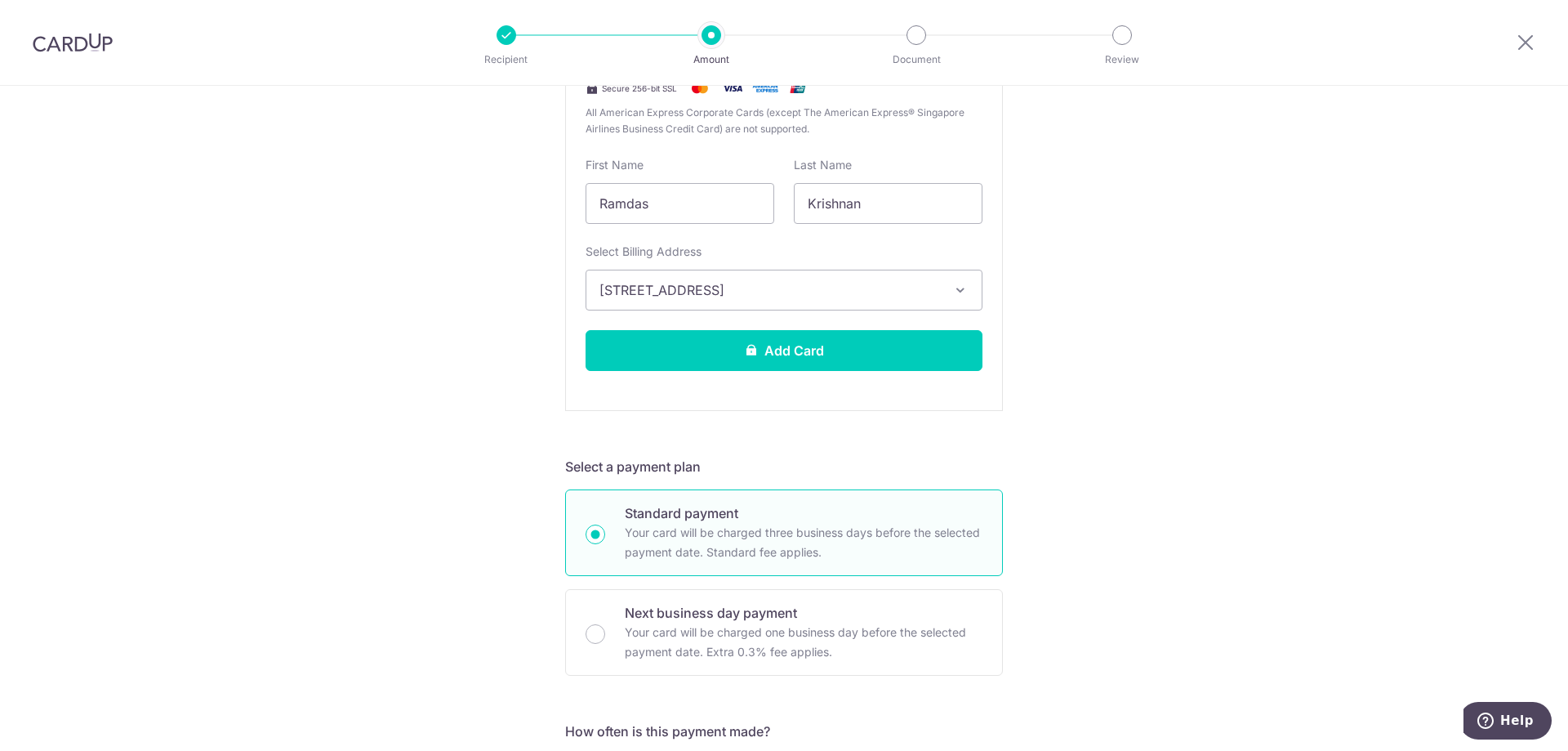
scroll to position [491, 0]
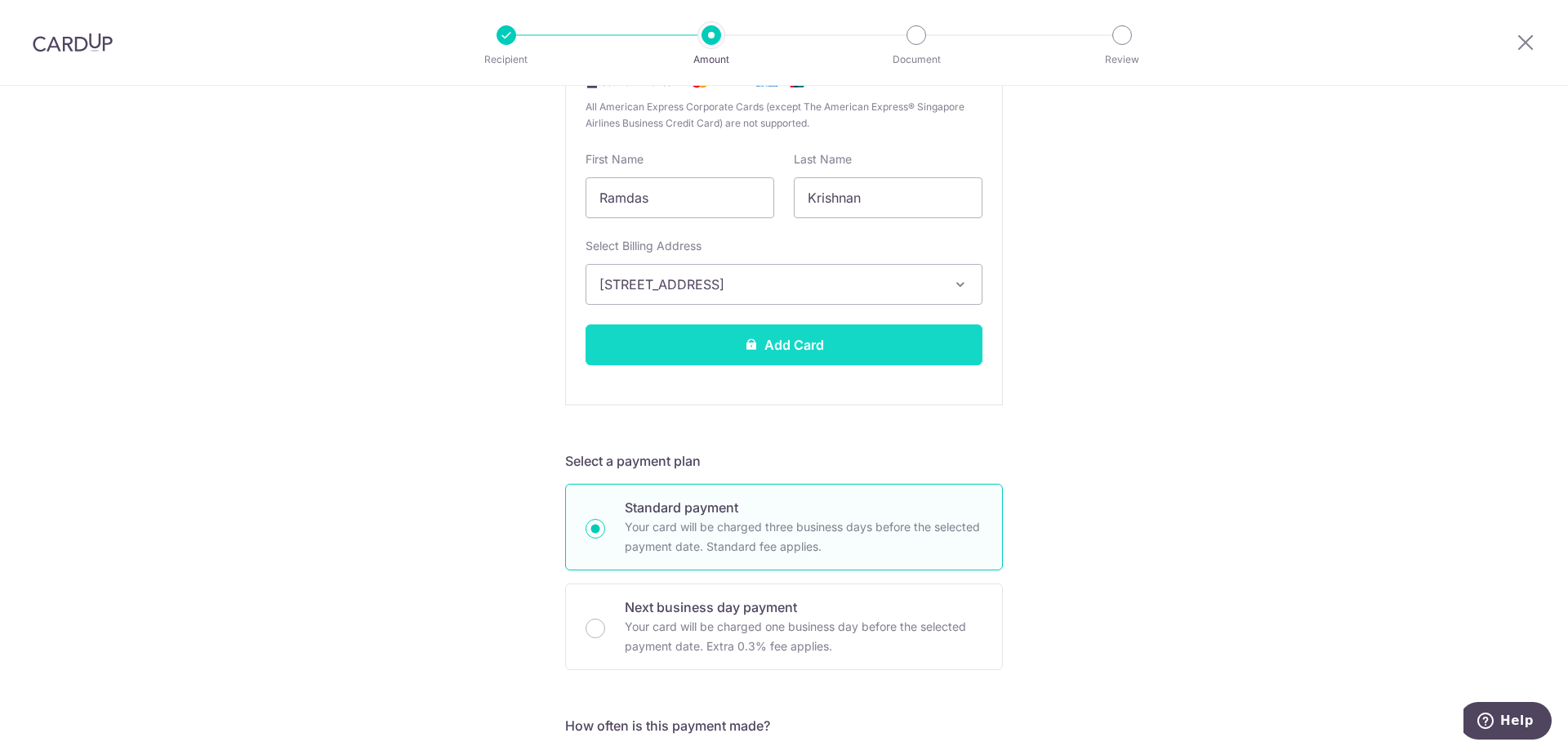
click at [789, 345] on button "Add Card" at bounding box center [784, 344] width 397 height 41
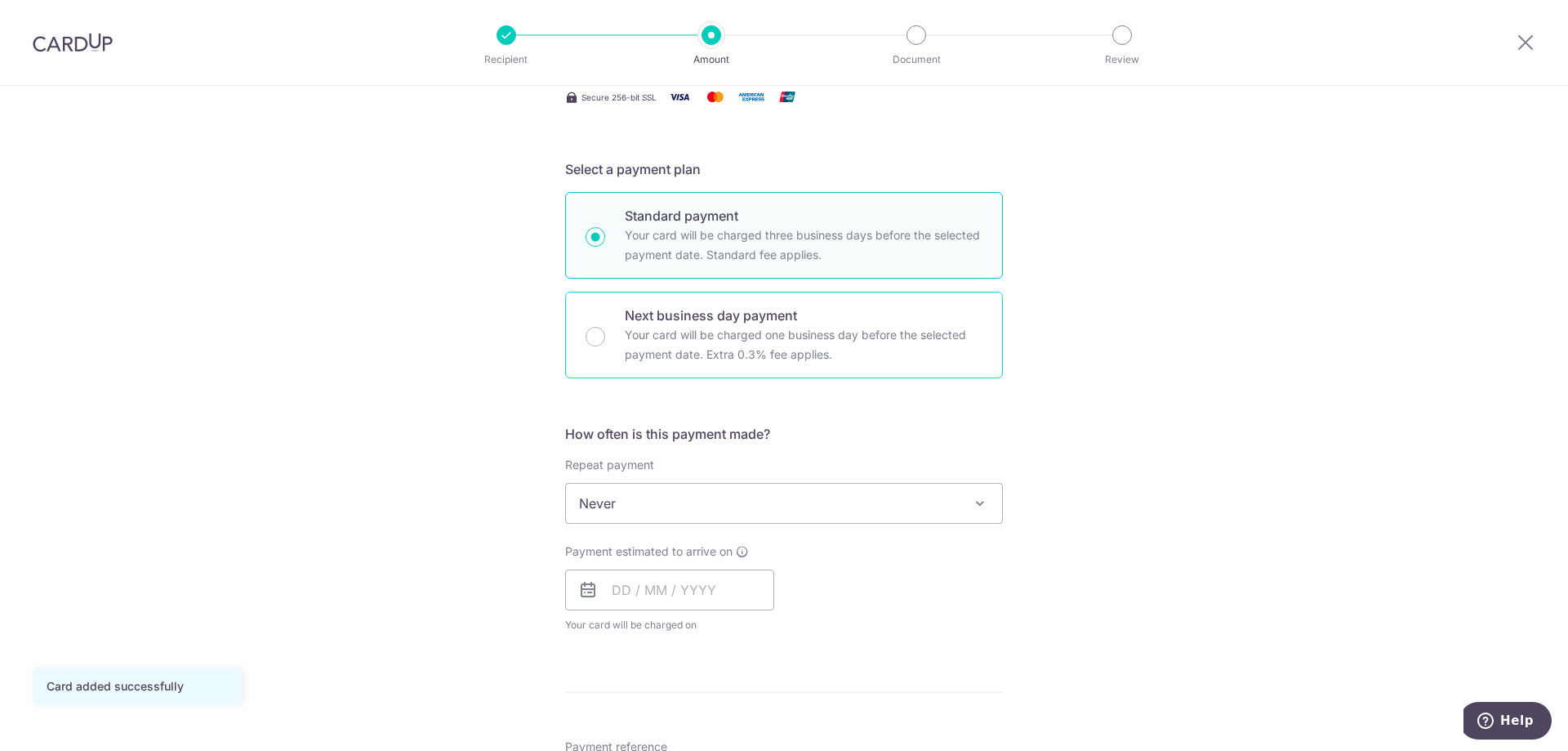
scroll to position [409, 0]
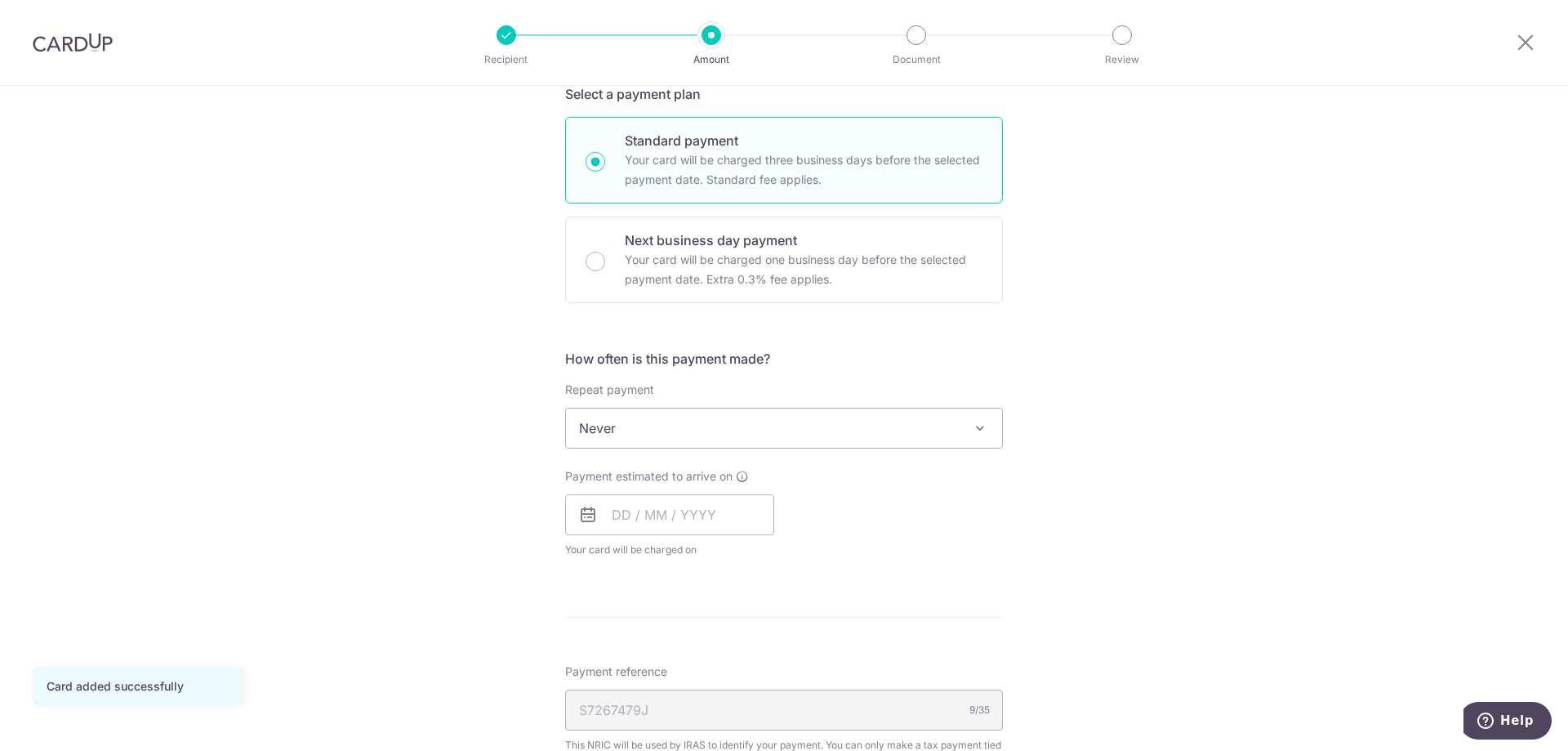
click at [762, 434] on span "Never" at bounding box center [784, 428] width 437 height 39
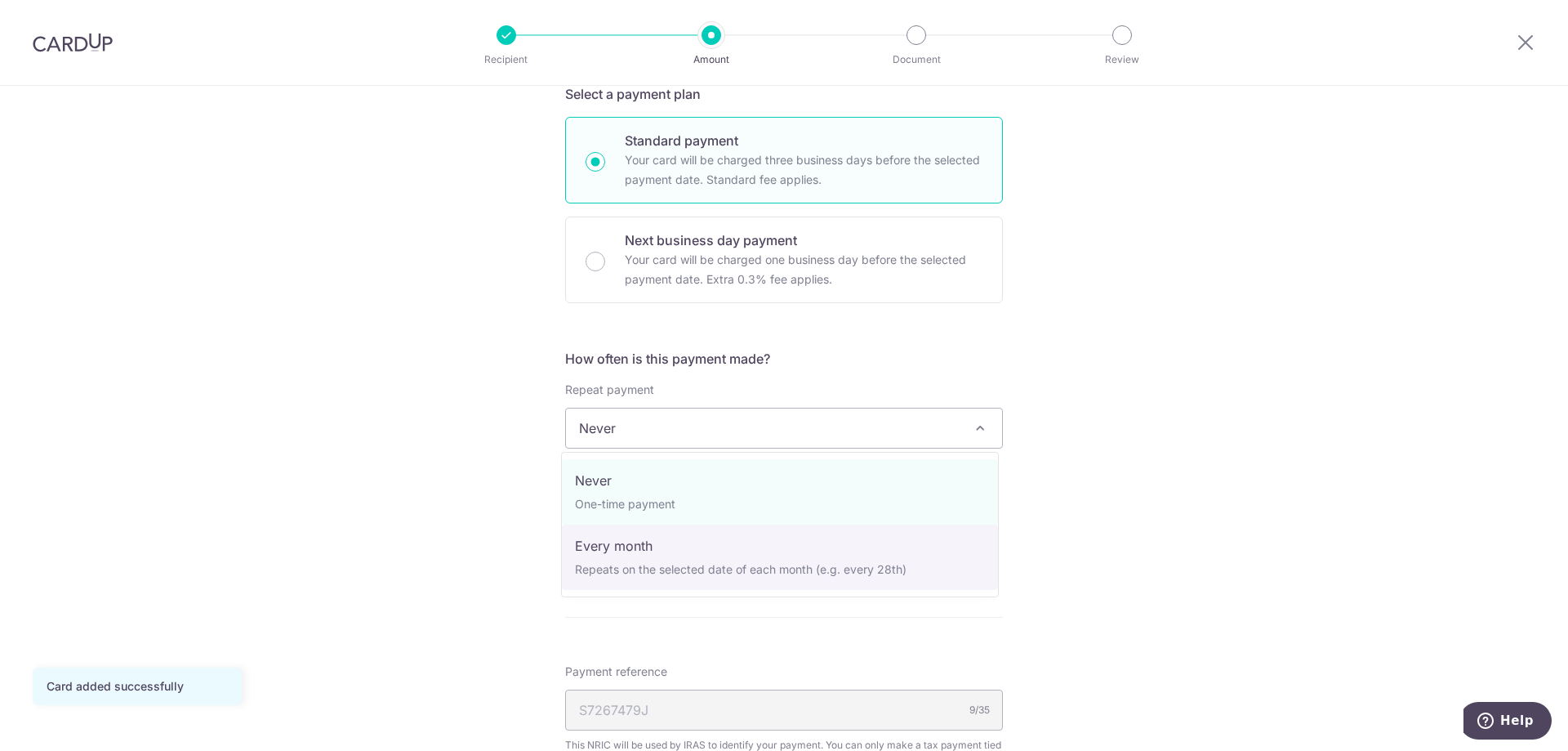
select select "3"
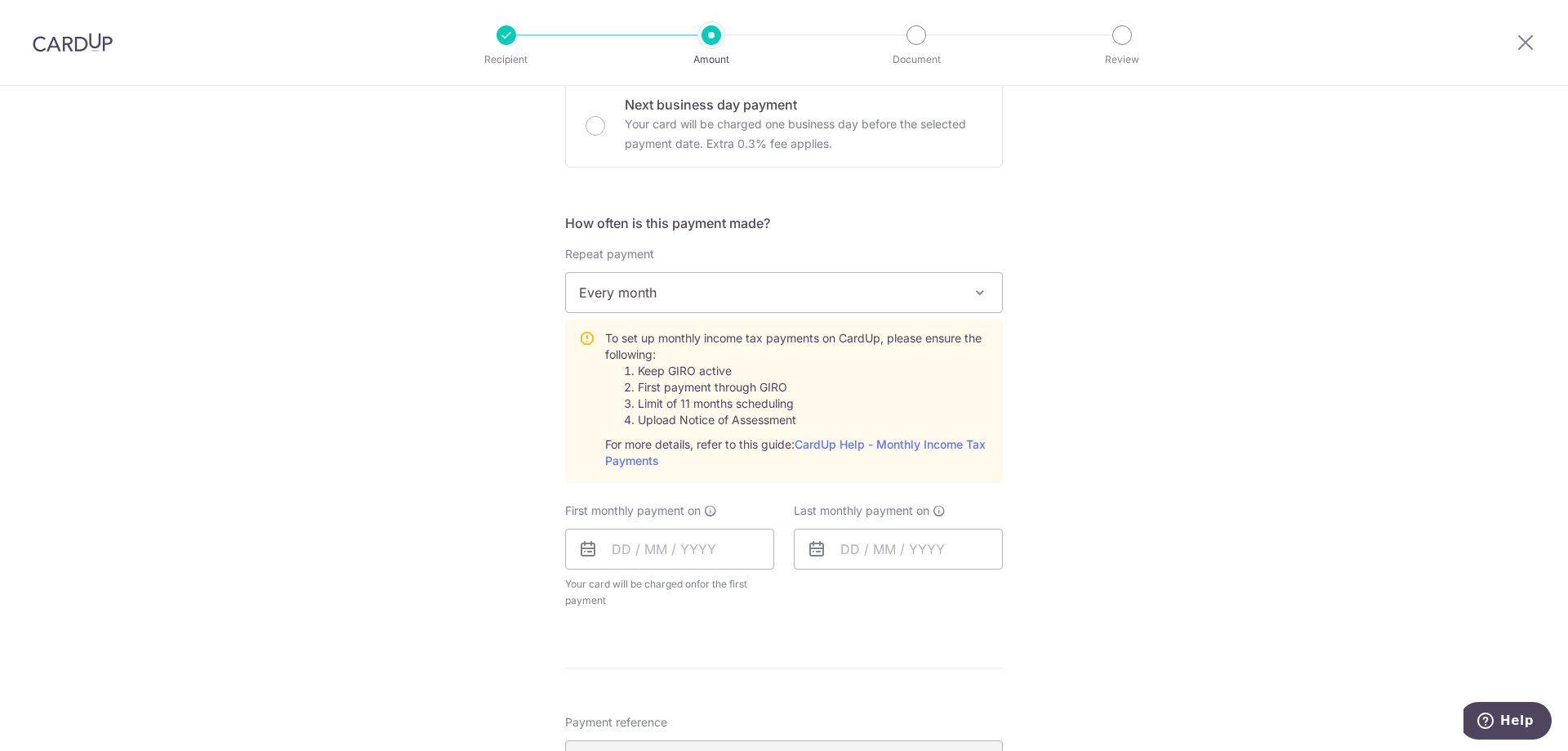
scroll to position [572, 0]
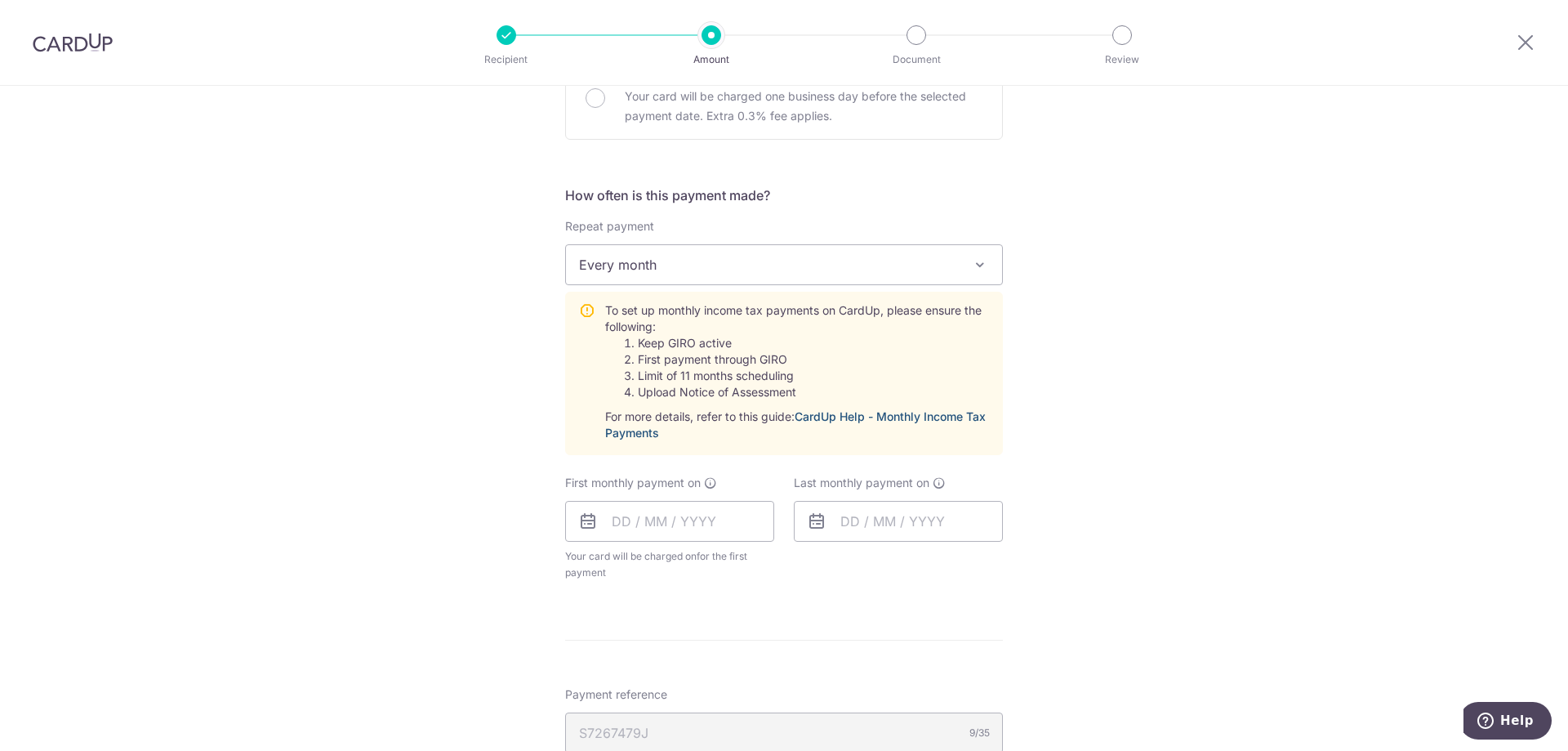
click at [840, 419] on link "CardUp Help - Monthly Income Tax Payments" at bounding box center [795, 425] width 381 height 30
